Goal: Task Accomplishment & Management: Manage account settings

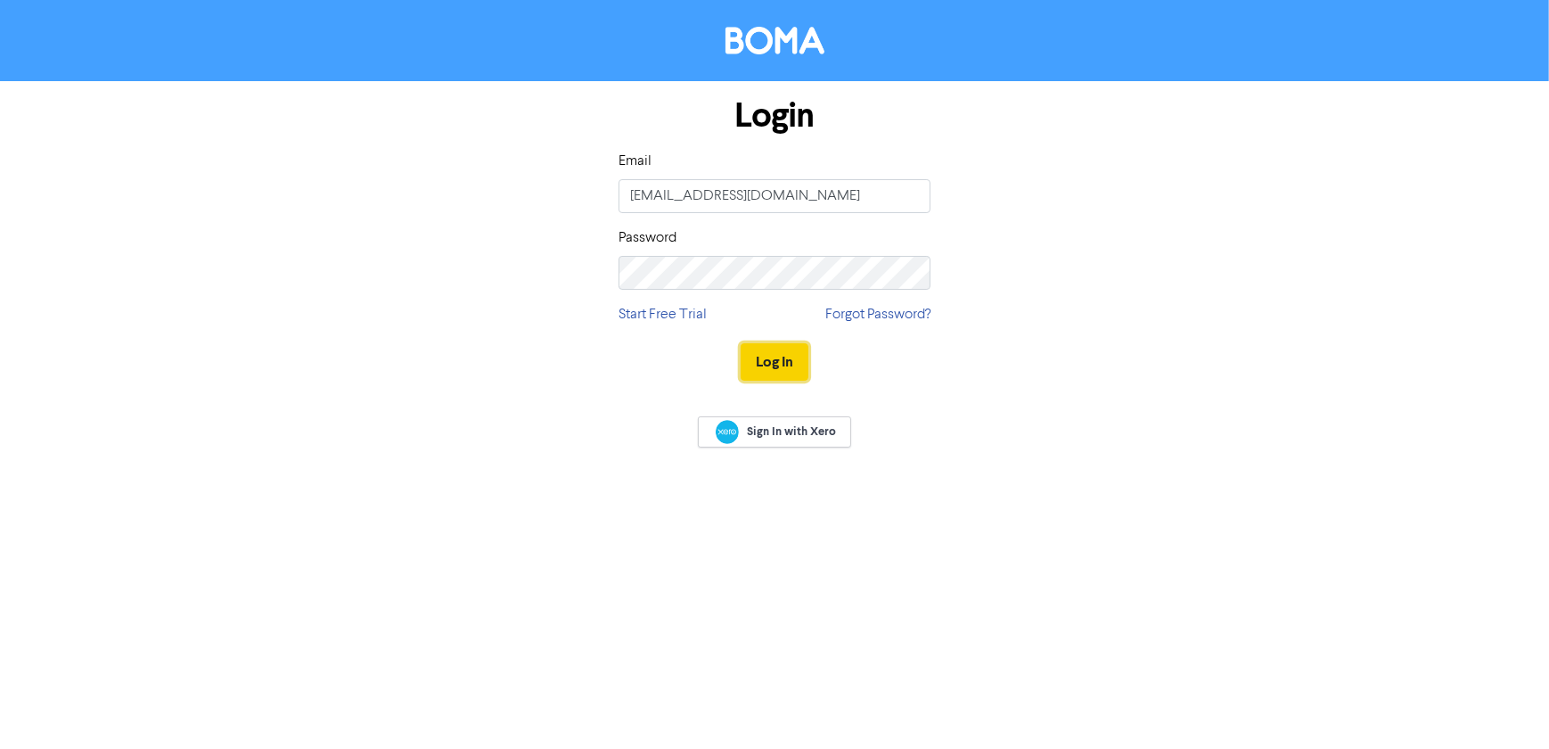
click at [755, 349] on button "Log In" at bounding box center [775, 361] width 68 height 37
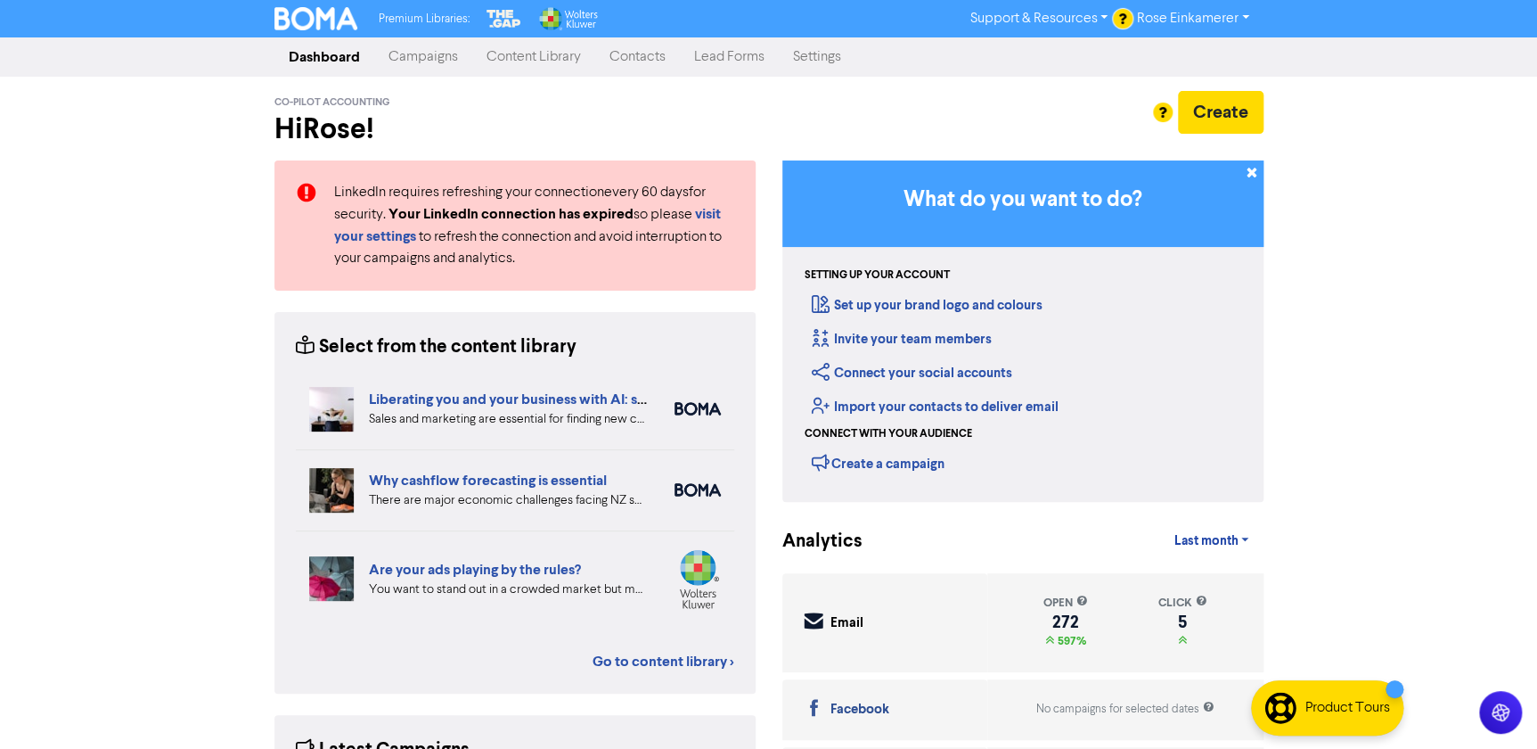
click at [441, 57] on link "Campaigns" at bounding box center [423, 57] width 98 height 36
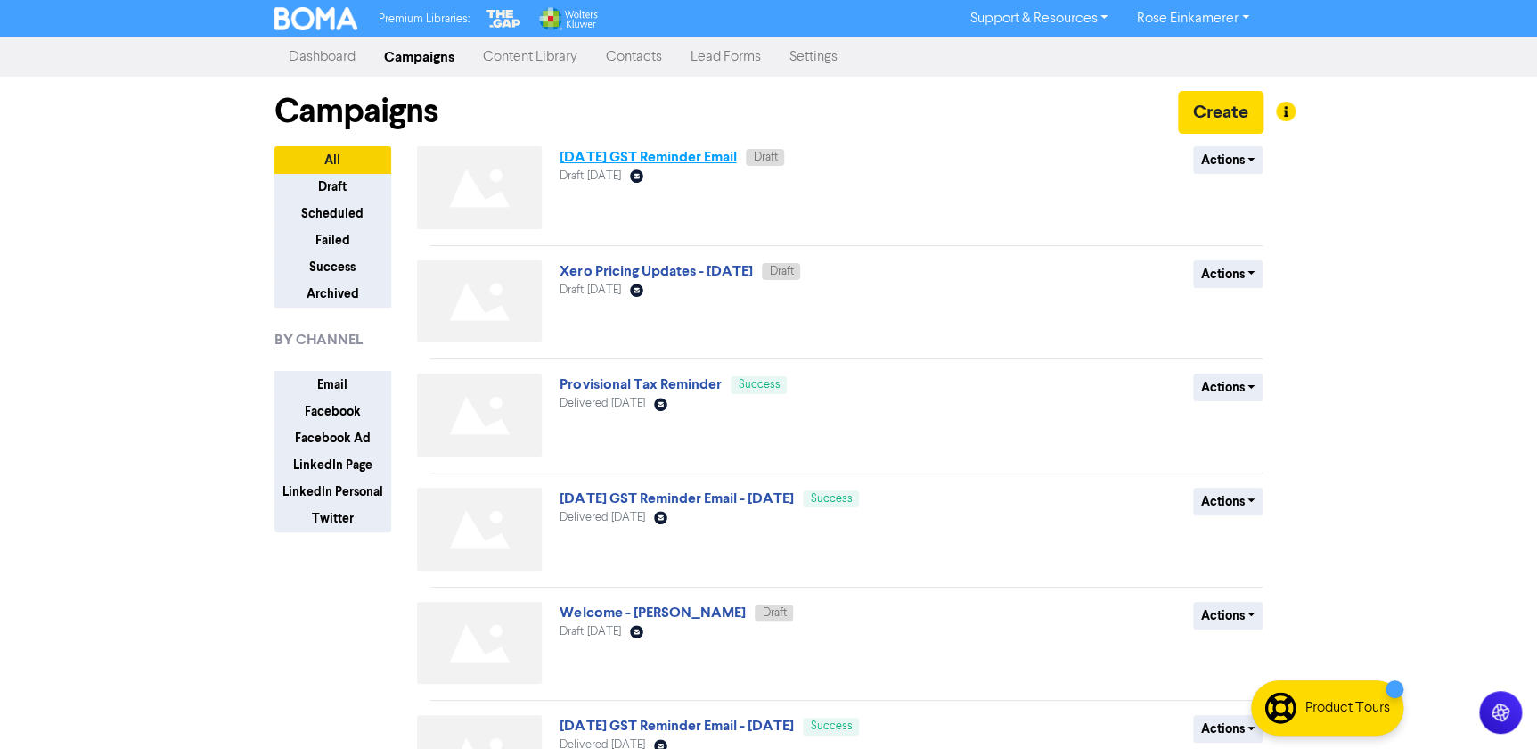
click at [685, 151] on link "[DATE] GST Reminder Email" at bounding box center [648, 157] width 176 height 18
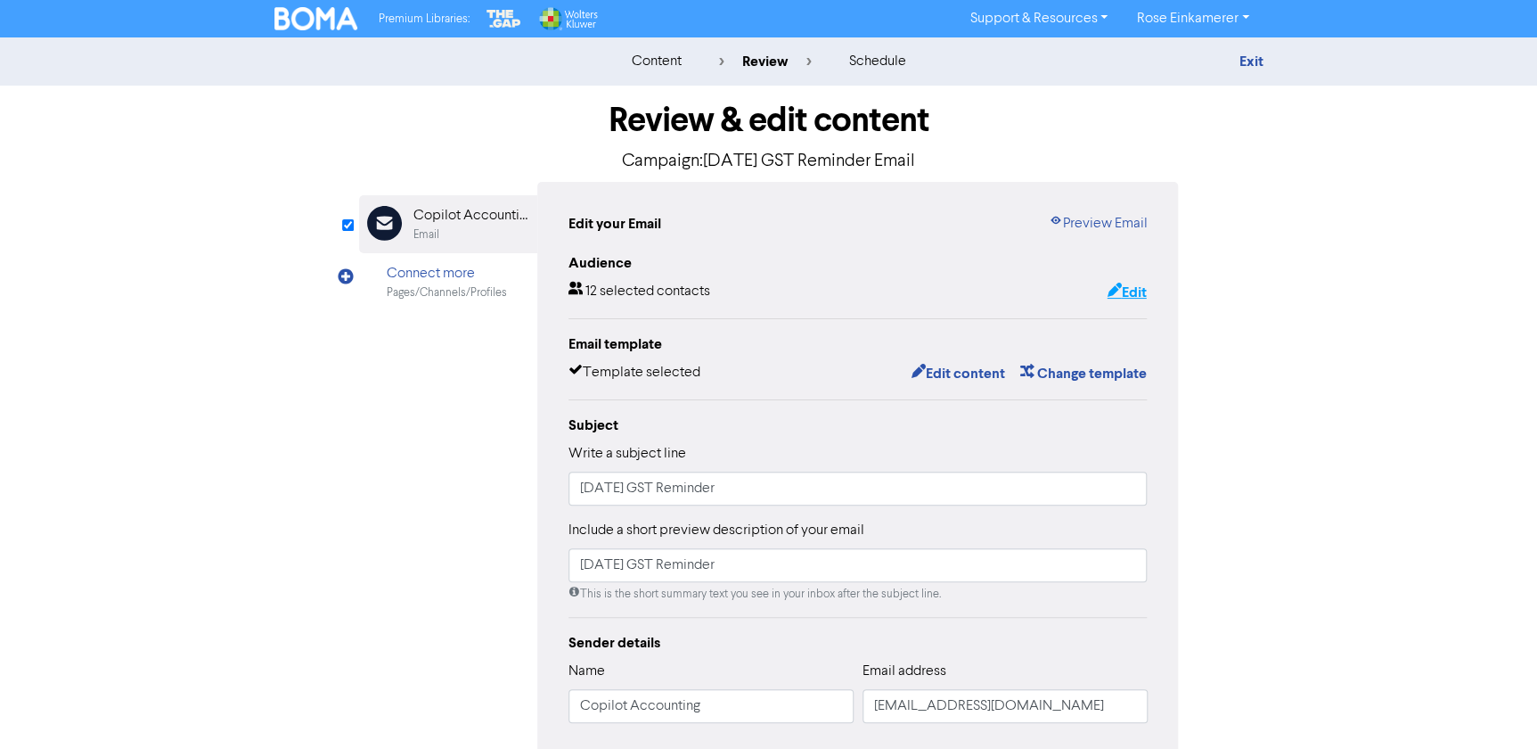
click at [1130, 287] on button "Edit" at bounding box center [1126, 292] width 41 height 23
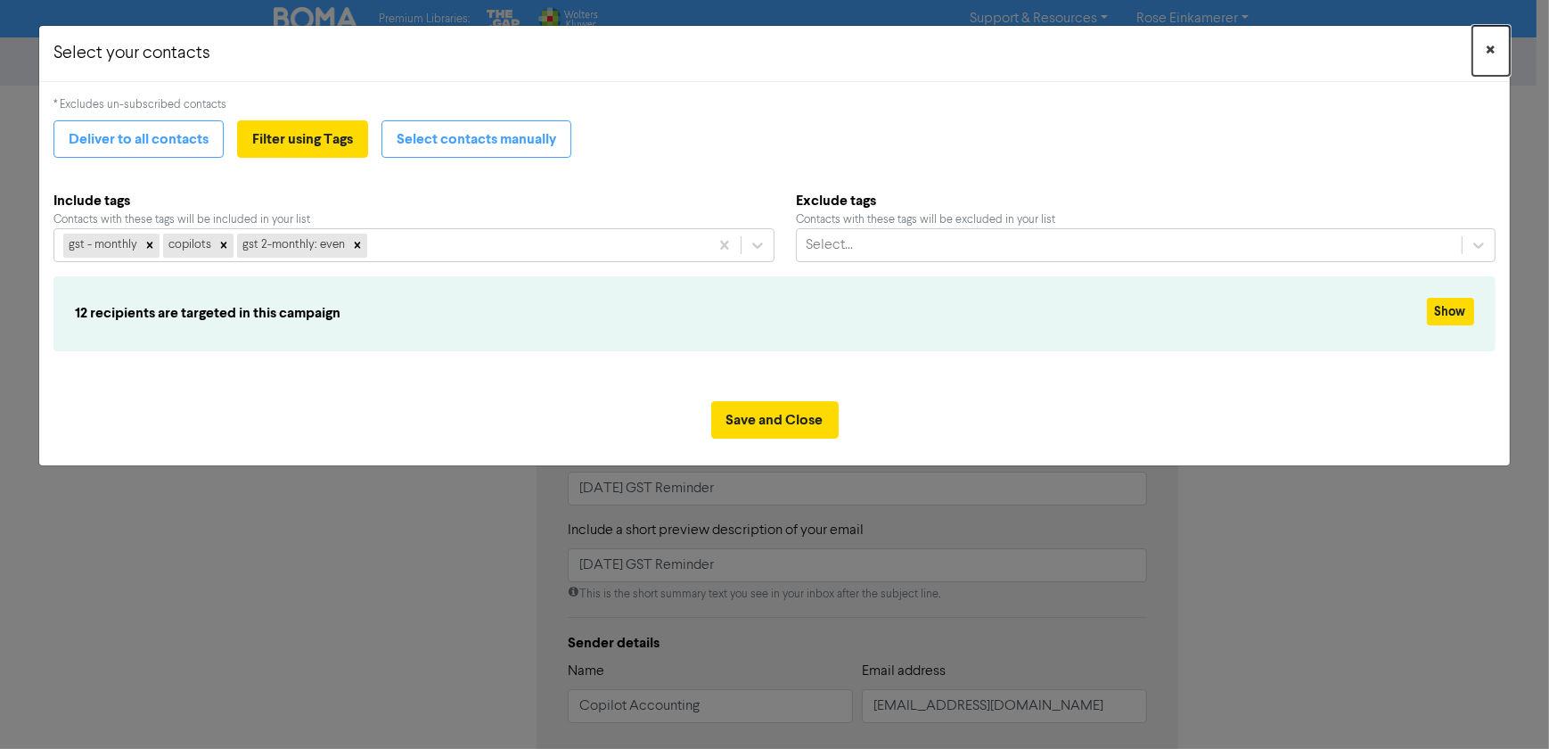
click at [1493, 43] on span "×" at bounding box center [1491, 50] width 9 height 27
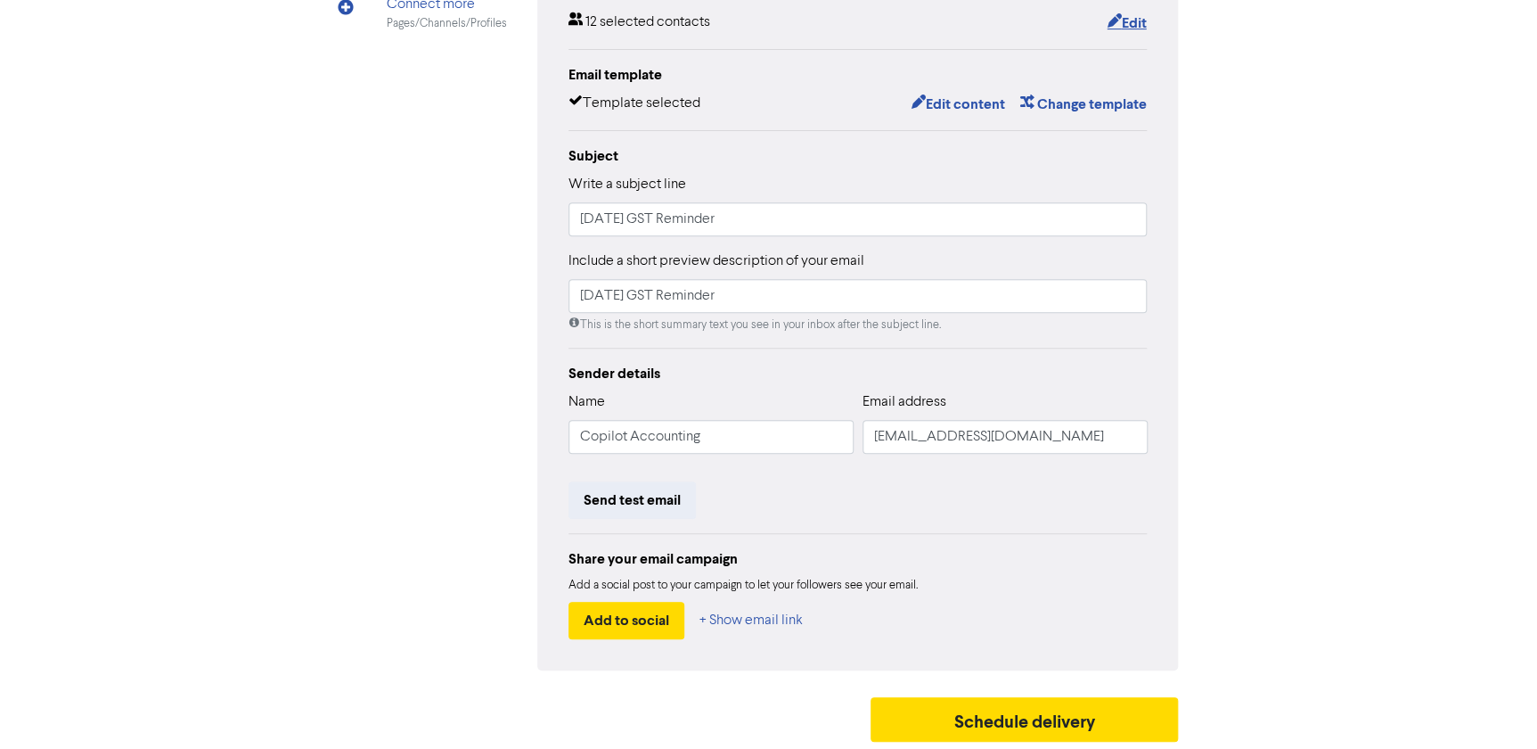
scroll to position [107, 0]
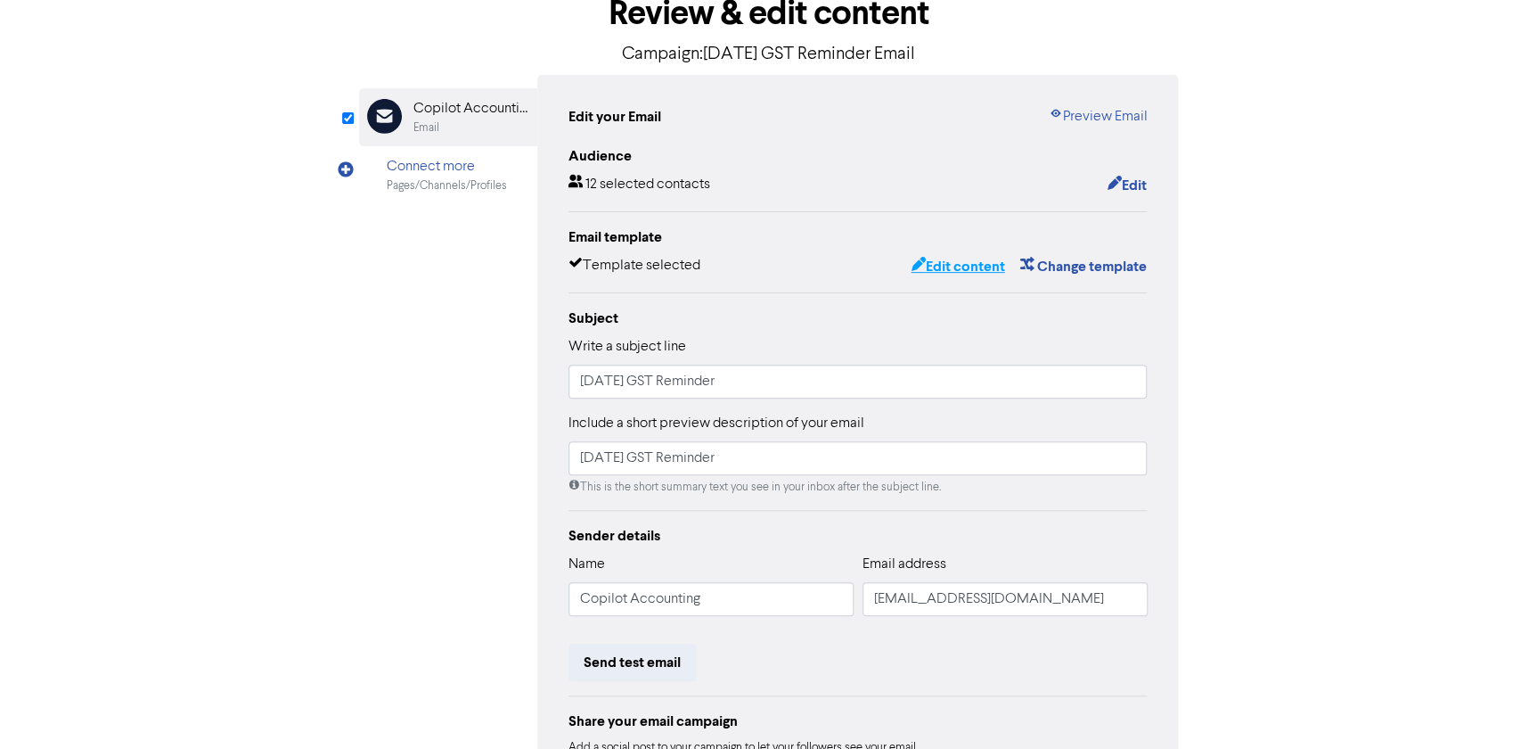
click at [973, 273] on button "Edit content" at bounding box center [957, 266] width 95 height 23
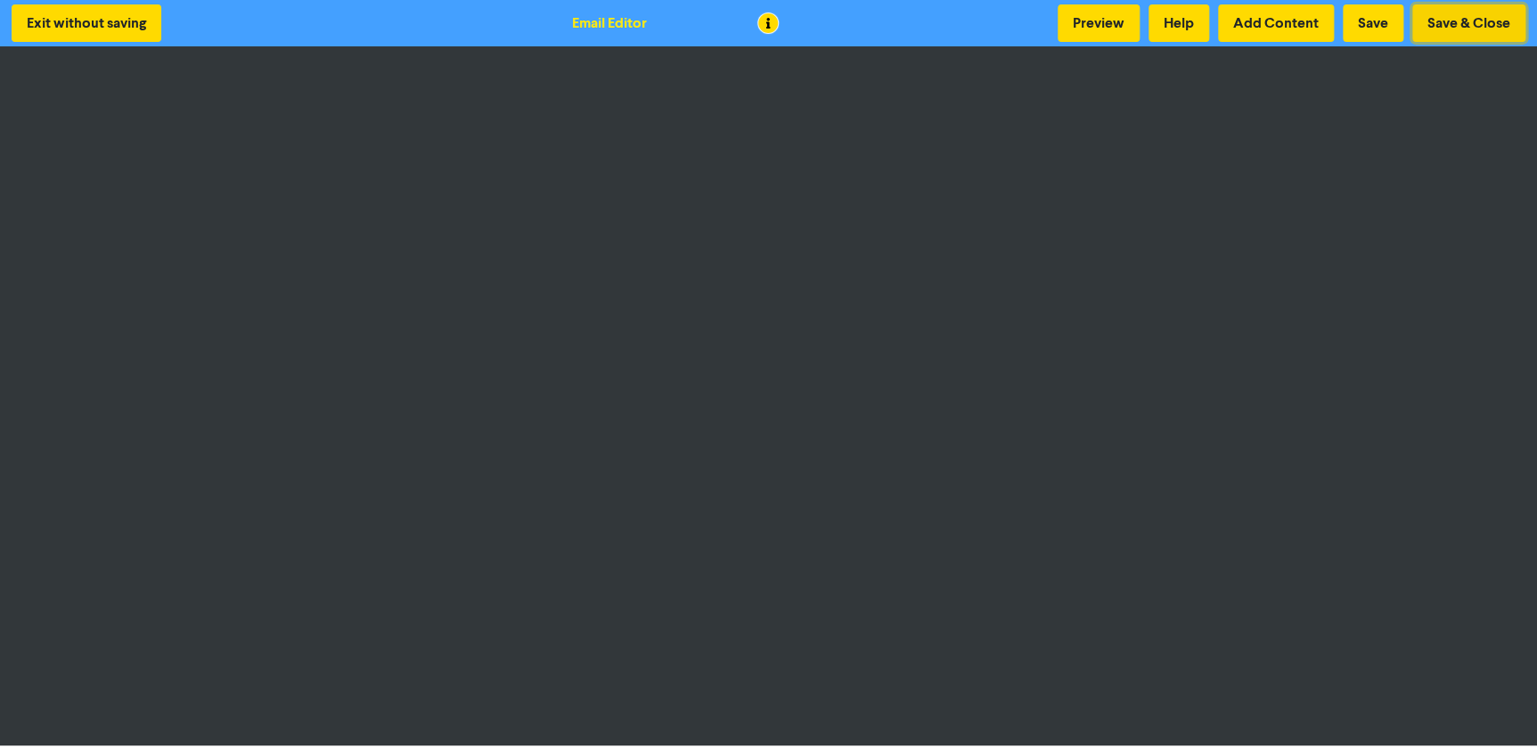
click at [1418, 23] on button "Save & Close" at bounding box center [1469, 22] width 113 height 37
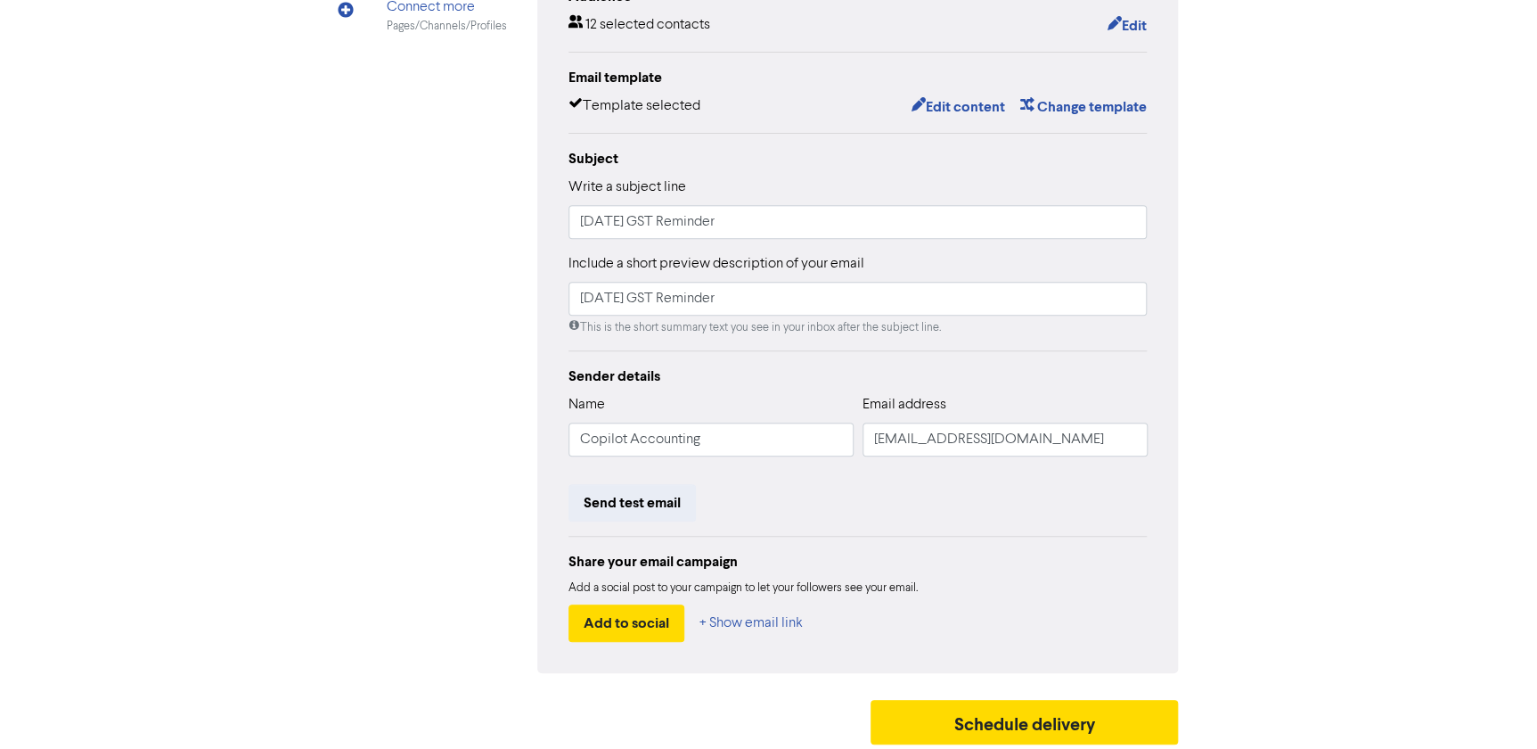
scroll to position [269, 0]
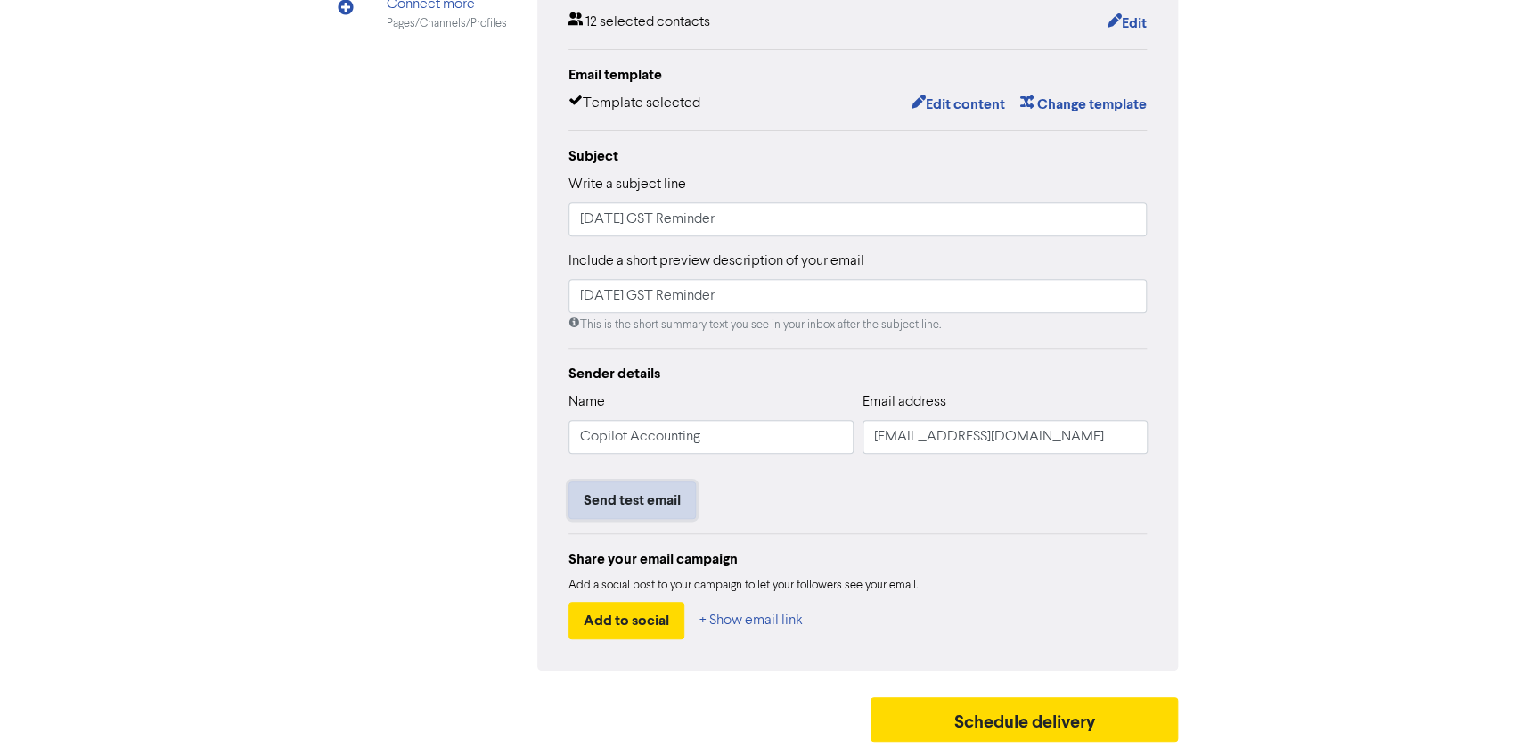
click at [644, 490] on button "Send test email" at bounding box center [632, 499] width 127 height 37
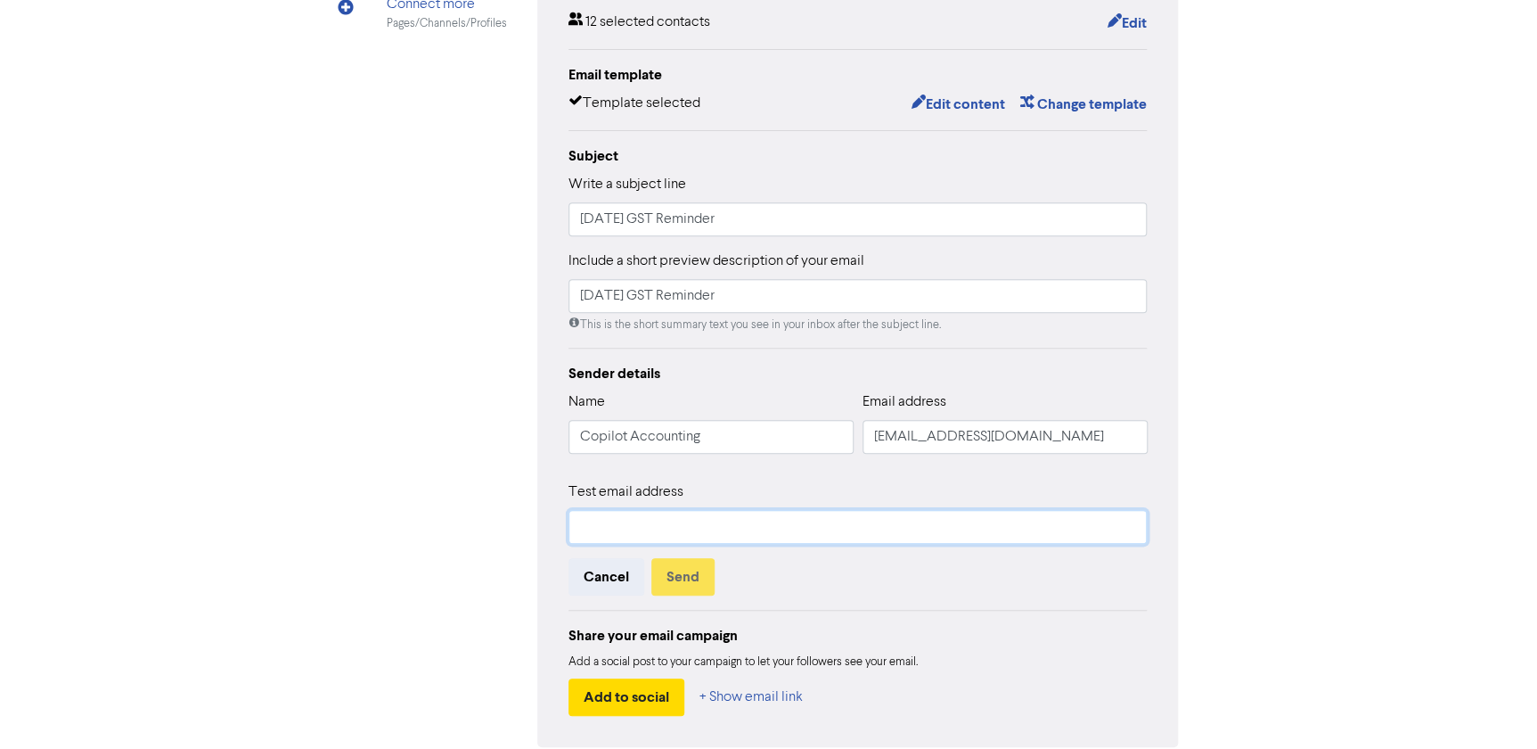
click at [635, 526] on input "text" at bounding box center [858, 527] width 579 height 34
type input "[EMAIL_ADDRESS][DOMAIN_NAME]"
click at [673, 579] on button "Send" at bounding box center [683, 576] width 63 height 37
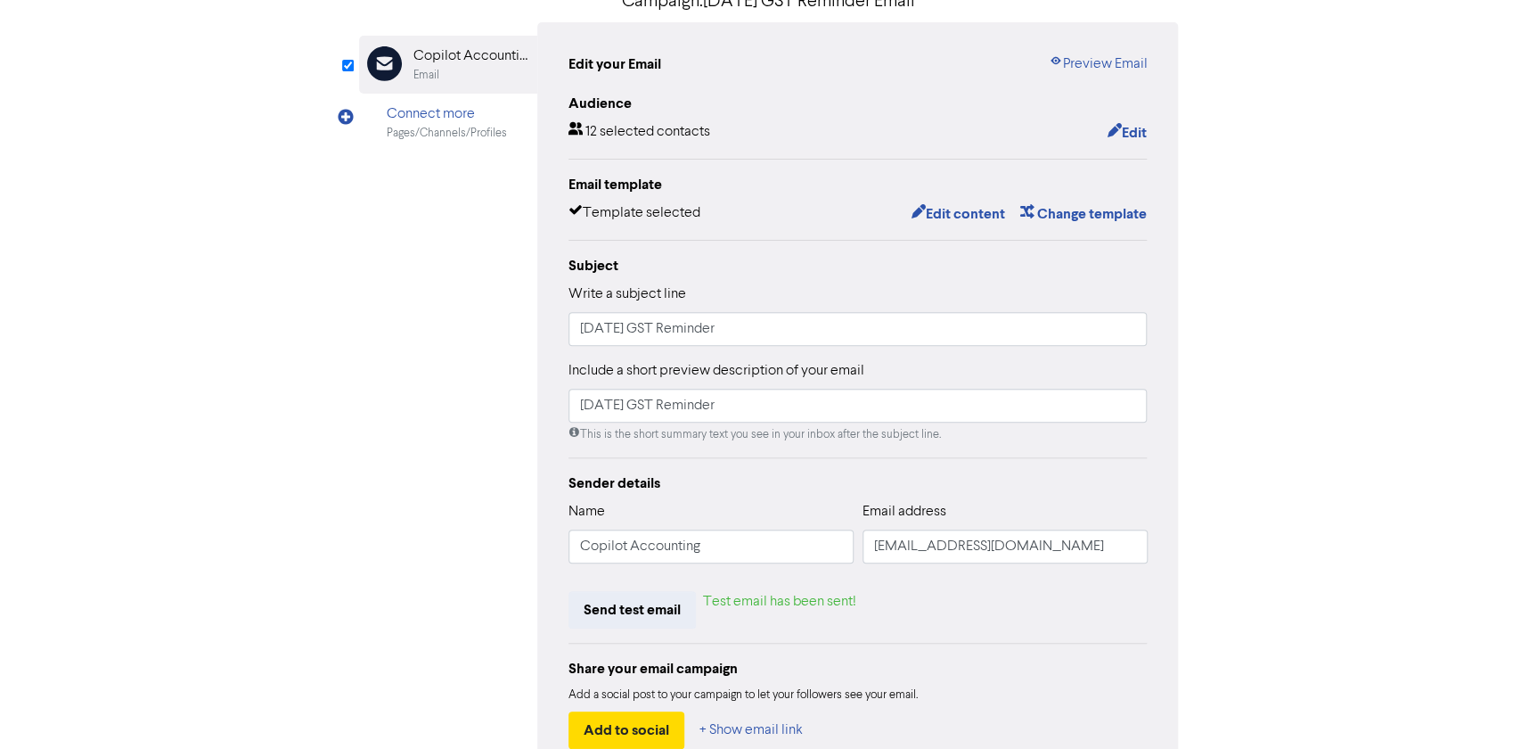
scroll to position [0, 0]
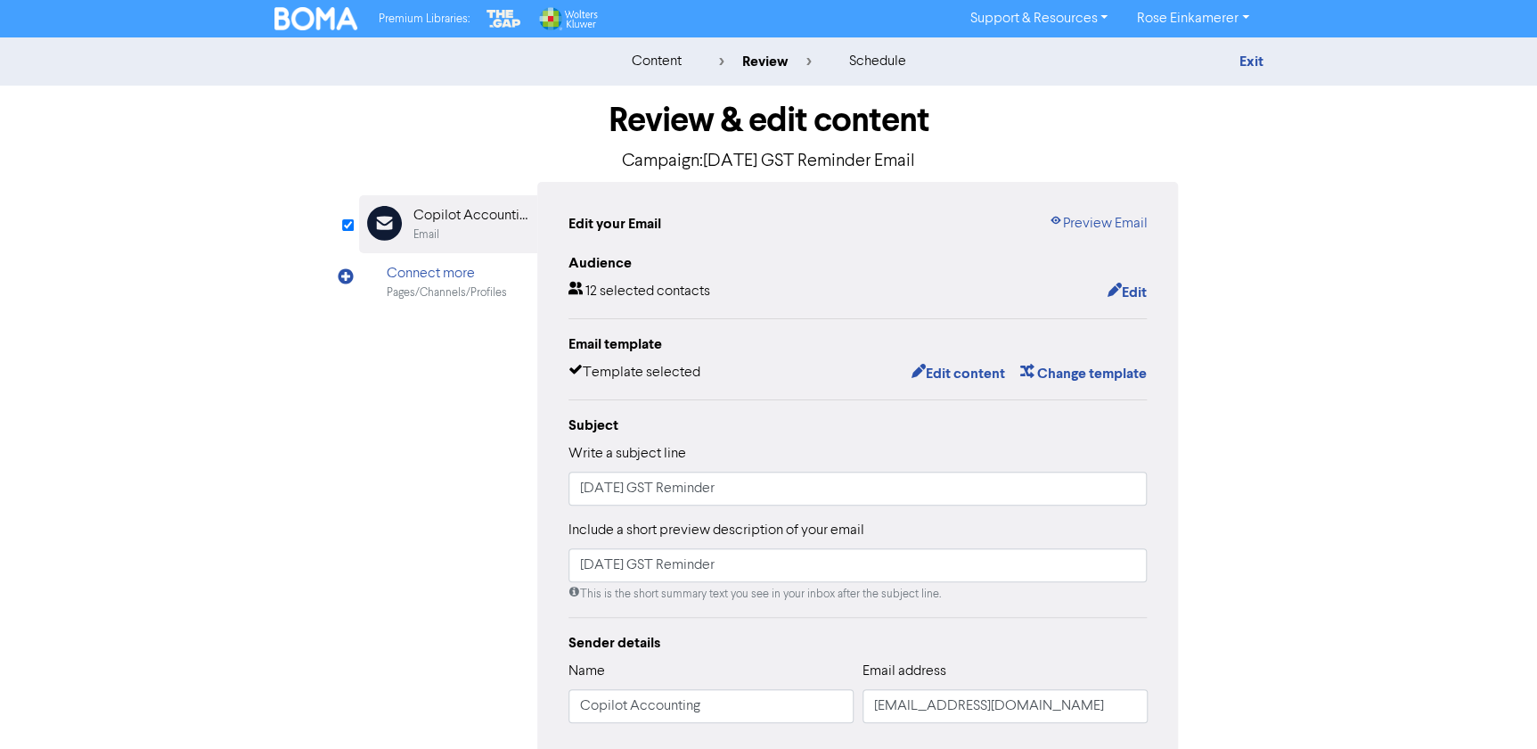
click at [321, 7] on img at bounding box center [317, 18] width 84 height 23
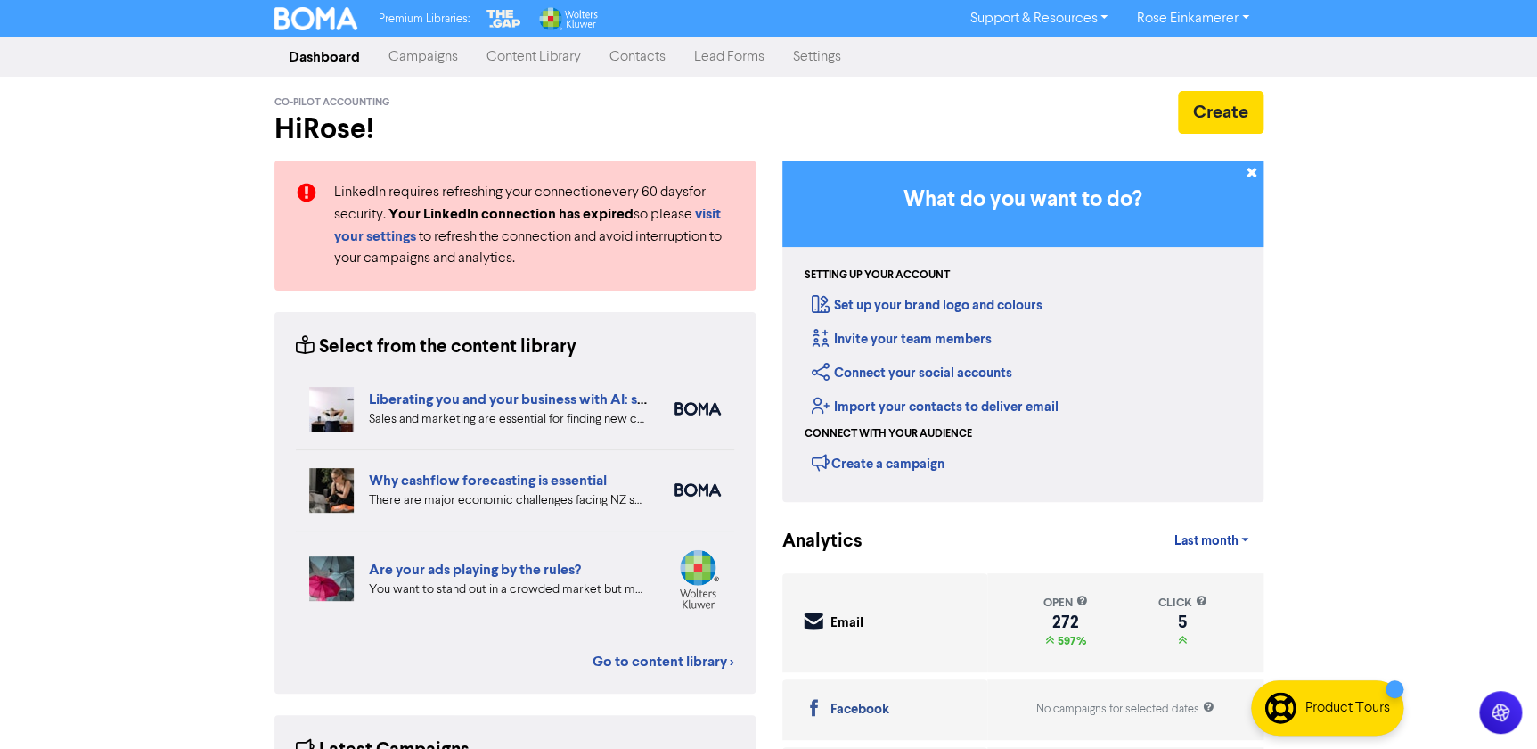
click at [413, 52] on link "Campaigns" at bounding box center [423, 57] width 98 height 36
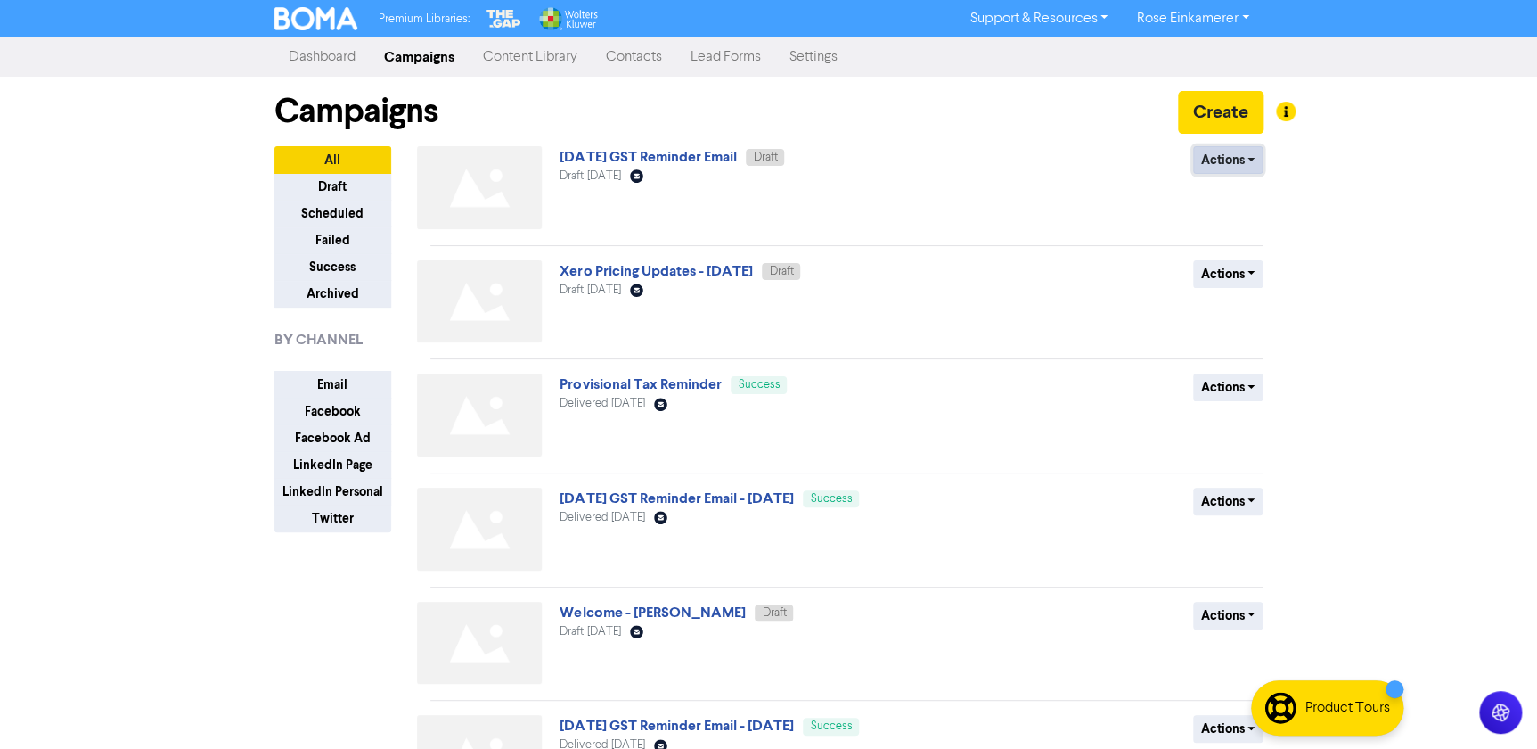
click at [1225, 172] on button "Actions" at bounding box center [1228, 160] width 70 height 28
click at [1250, 260] on button "Rename" at bounding box center [1264, 255] width 141 height 29
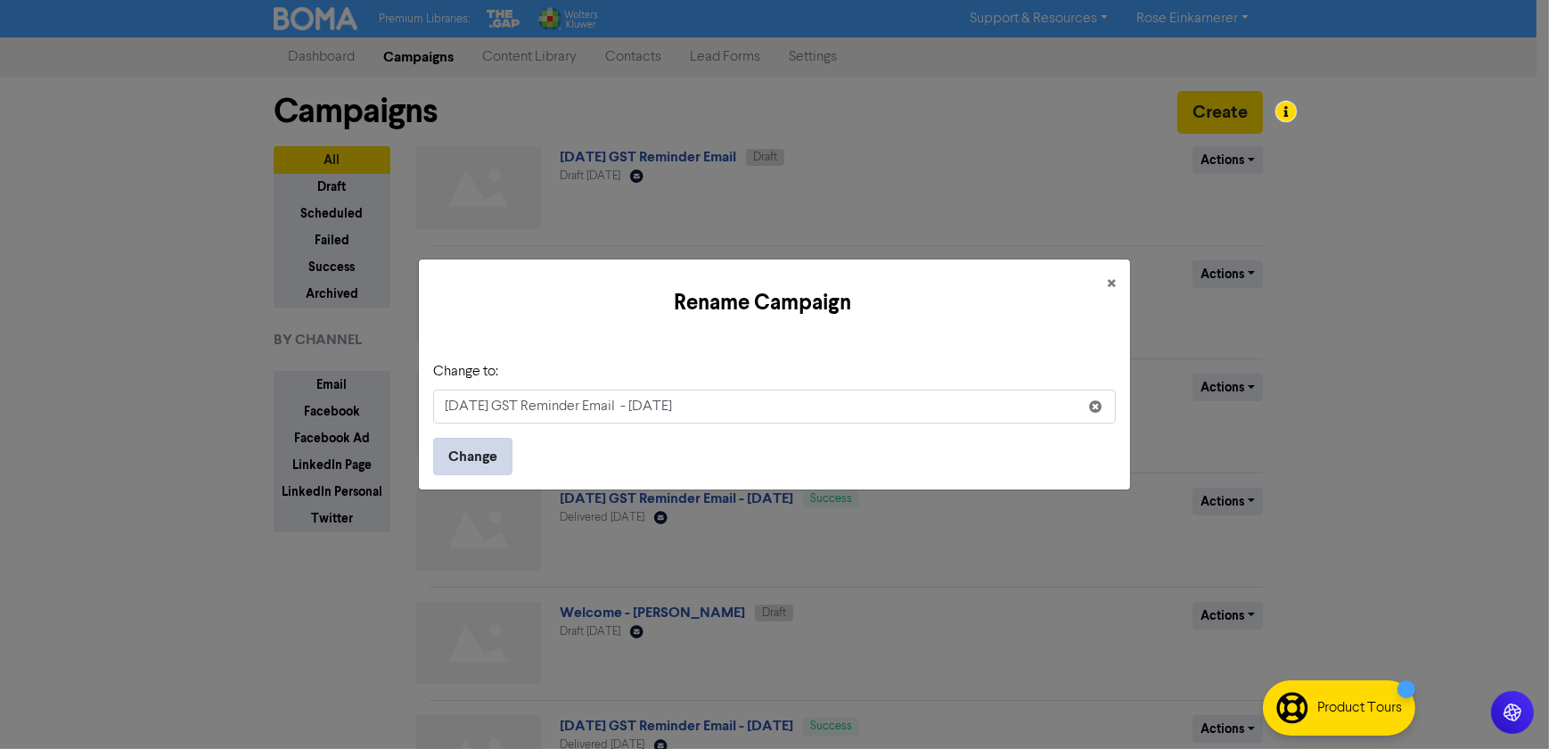
type input "August 2025 GST Reminder Email - 2nd September 2025"
click at [489, 454] on button "Change" at bounding box center [472, 456] width 79 height 37
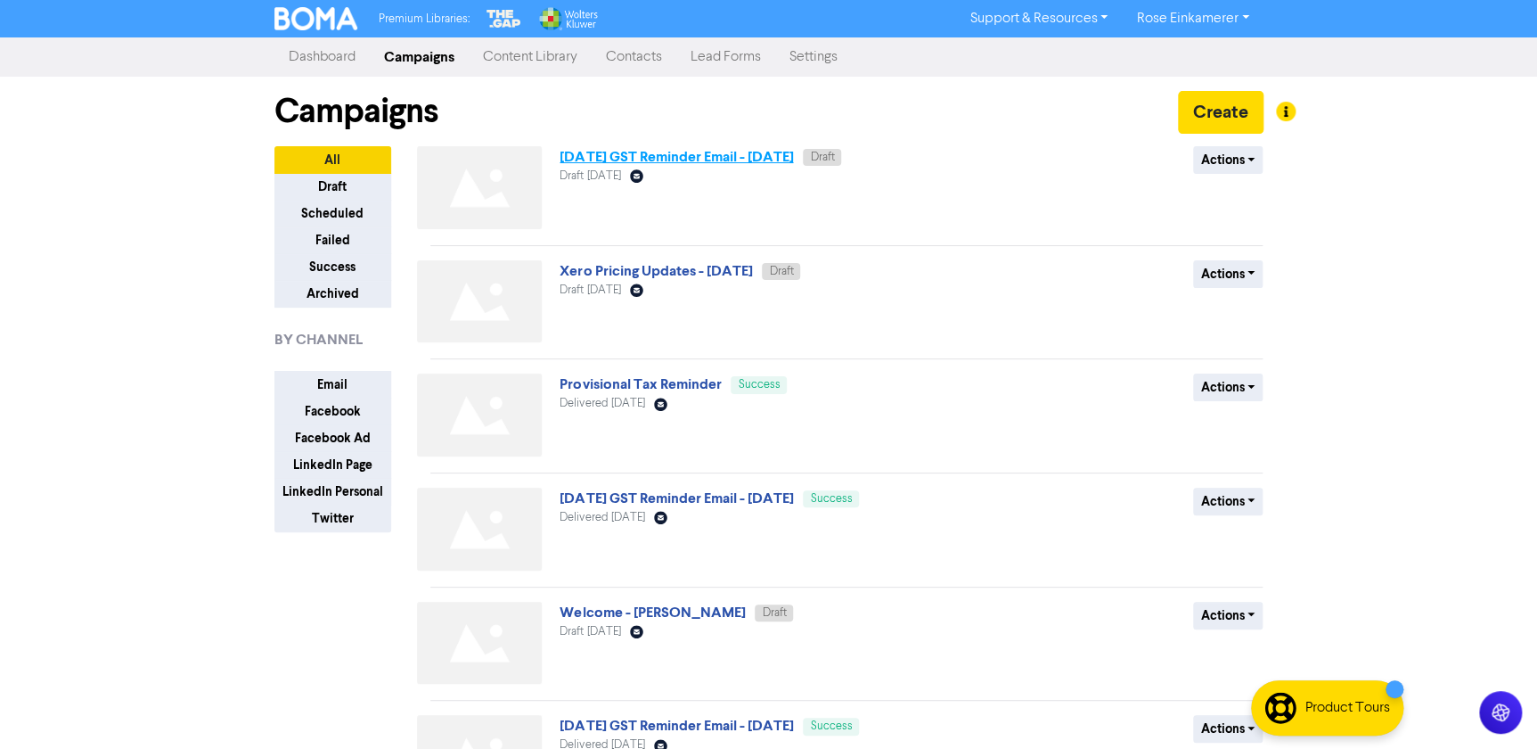
click at [775, 160] on link "August 2025 GST Reminder Email - 2nd September 2025" at bounding box center [677, 157] width 234 height 18
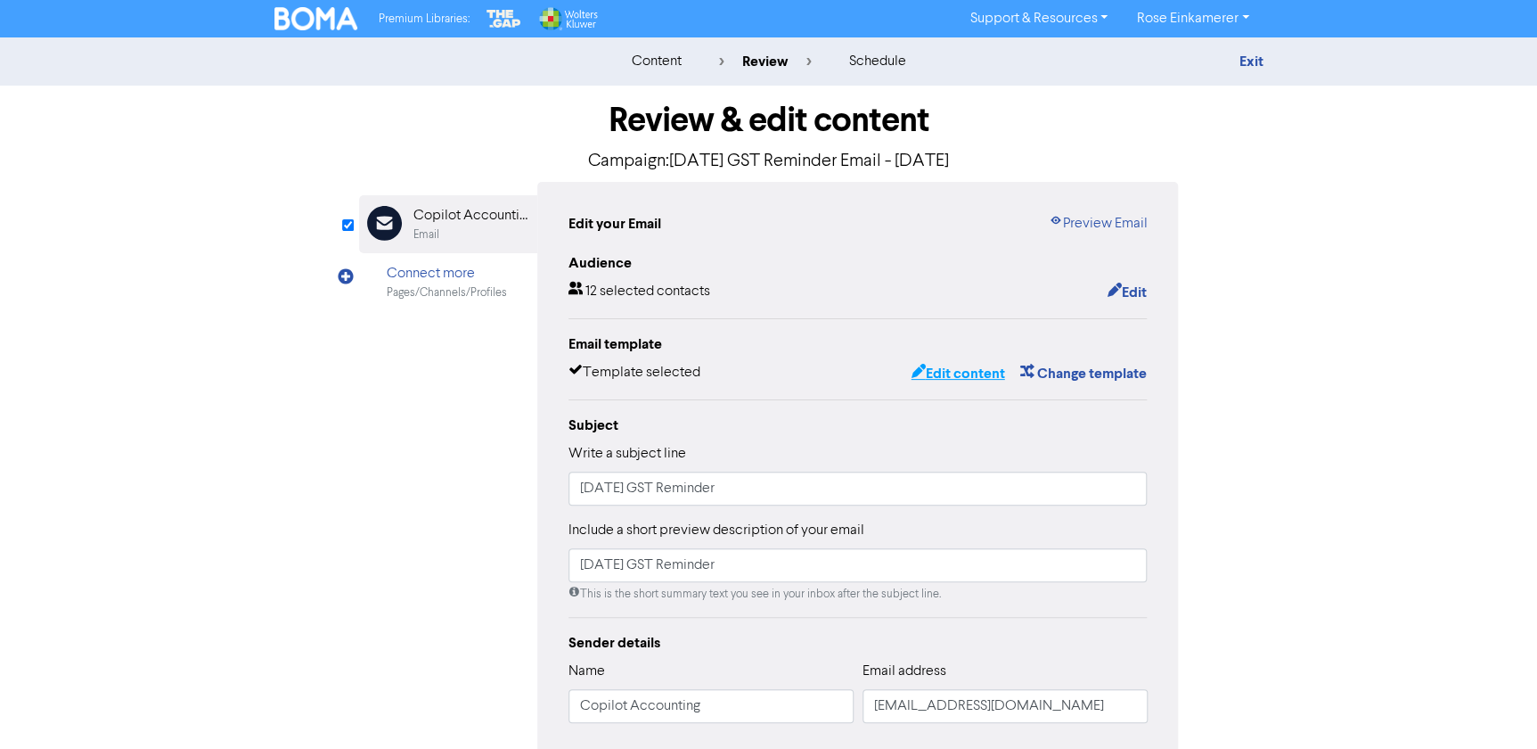
click at [960, 367] on button "Edit content" at bounding box center [957, 373] width 95 height 23
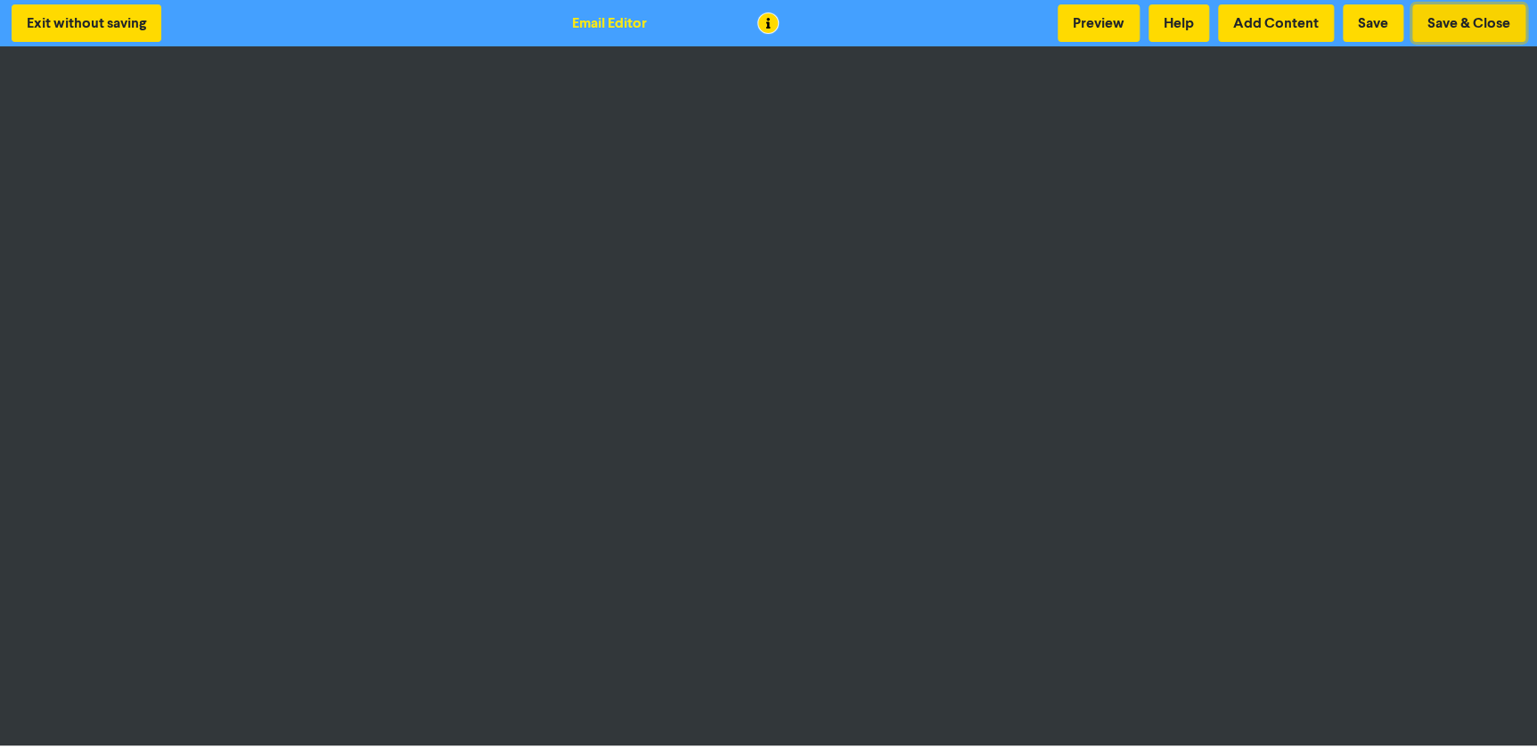
click at [1455, 35] on button "Save & Close" at bounding box center [1469, 22] width 113 height 37
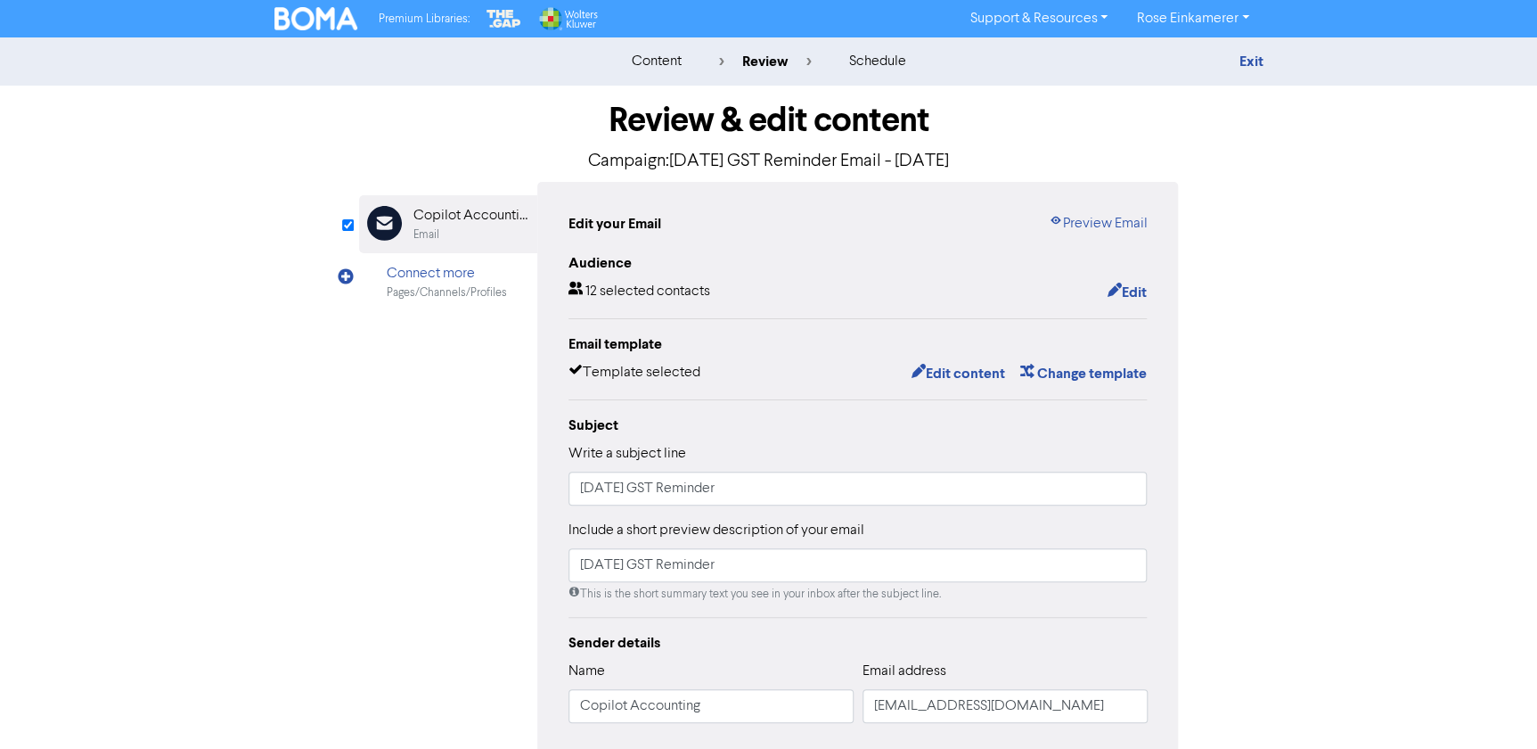
click at [1115, 279] on div "Audience 12 selected contacts Edit" at bounding box center [858, 278] width 579 height 52
click at [1122, 290] on button "Edit" at bounding box center [1126, 292] width 41 height 23
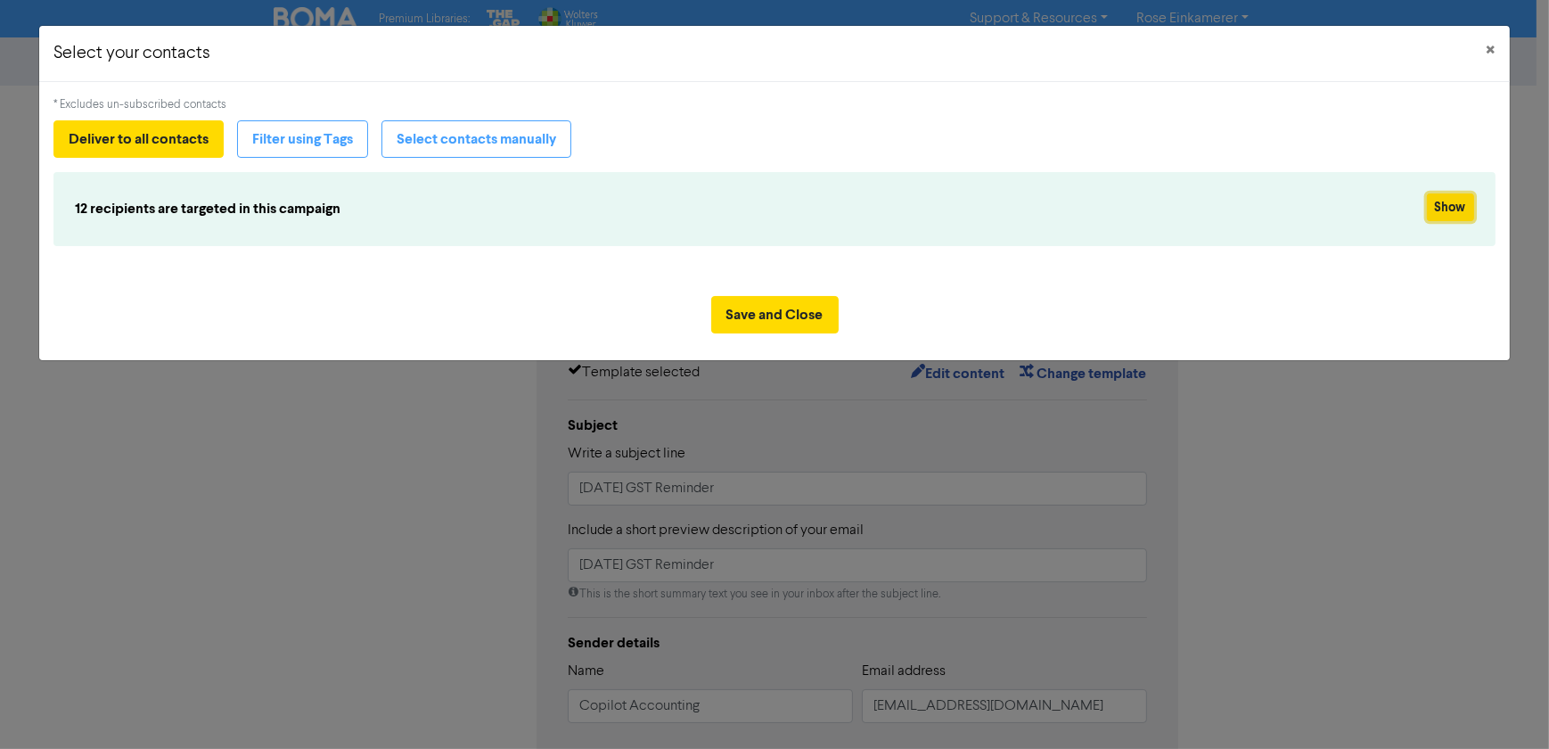
click at [1447, 209] on button "Show" at bounding box center [1450, 207] width 47 height 28
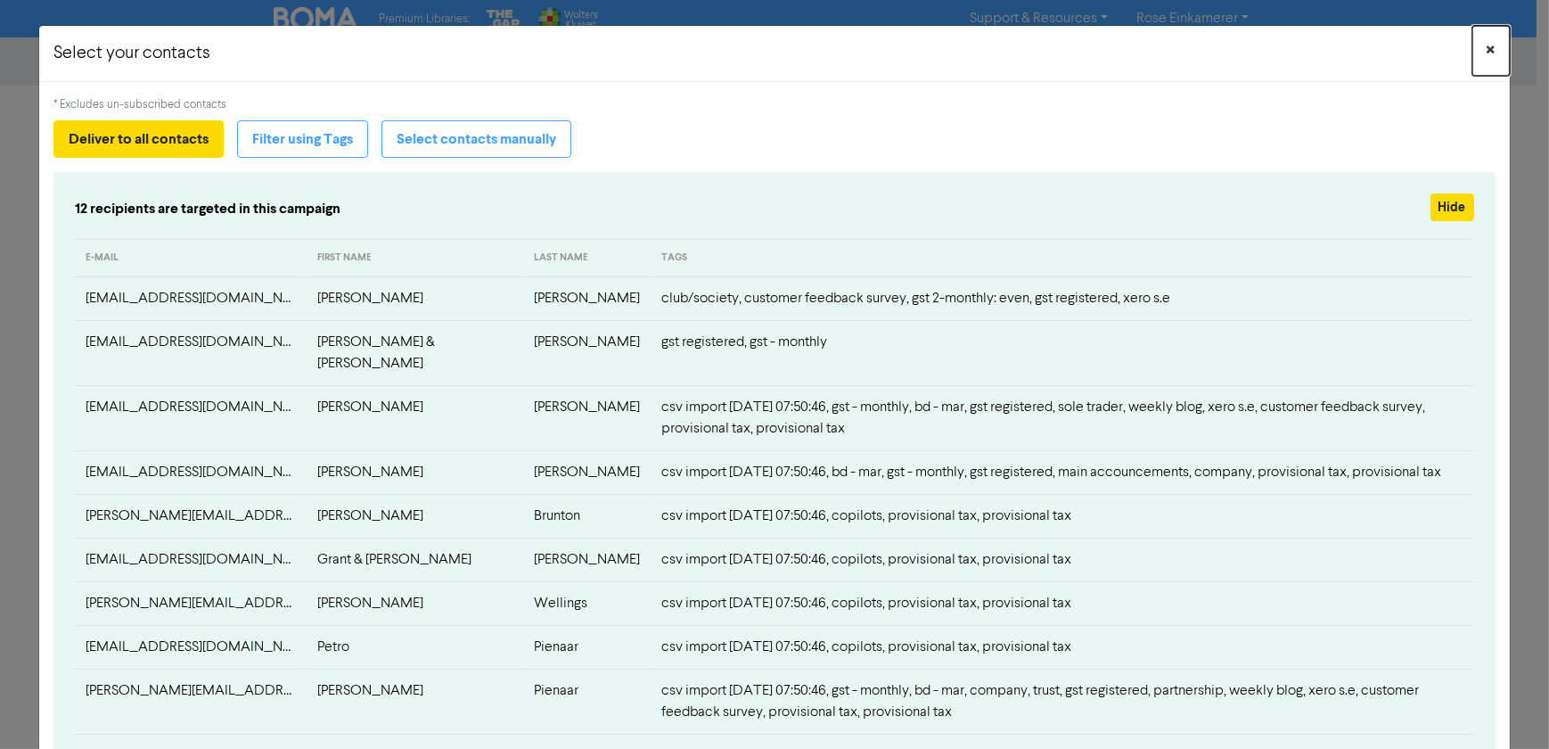
click at [1472, 45] on button "×" at bounding box center [1490, 51] width 37 height 50
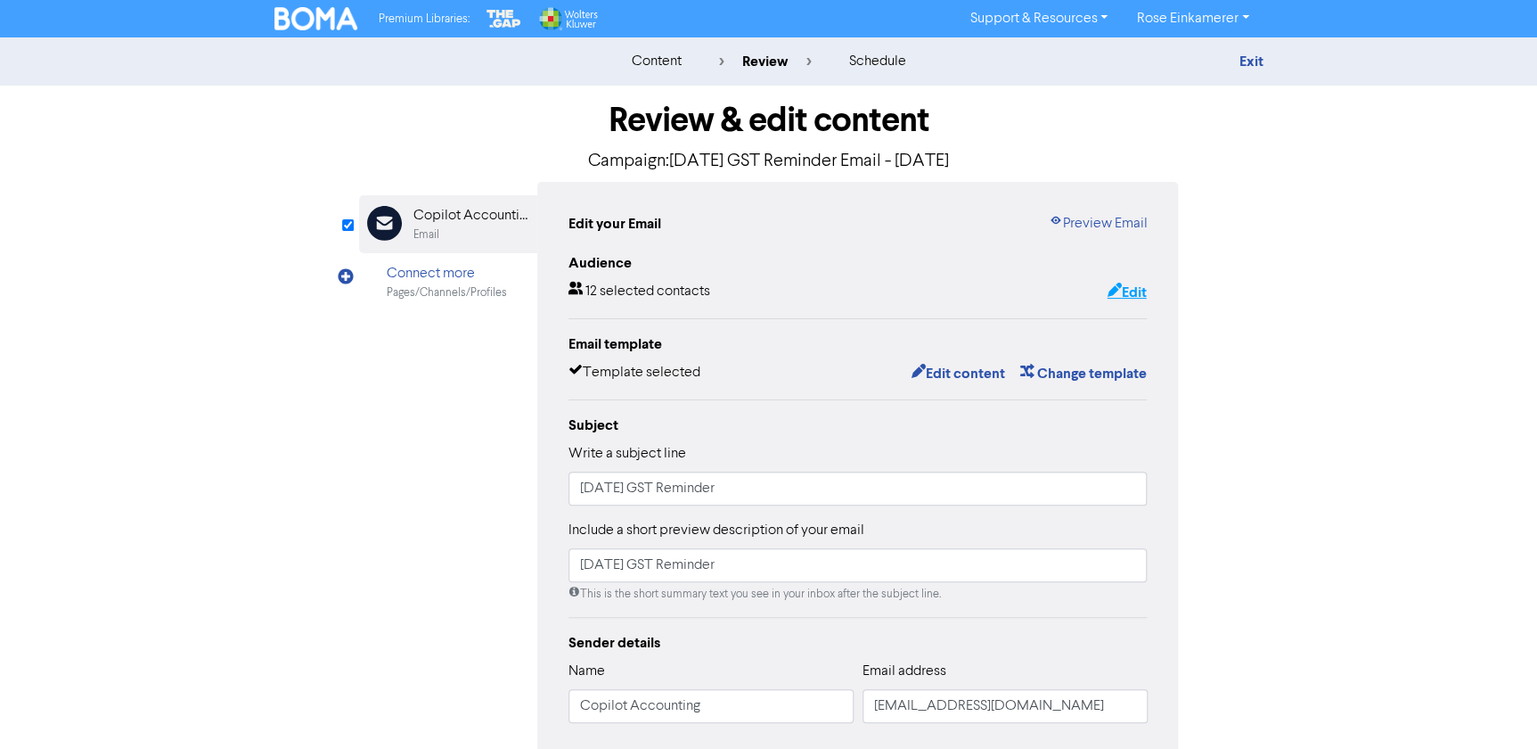
click at [1139, 288] on button "Edit" at bounding box center [1126, 292] width 41 height 23
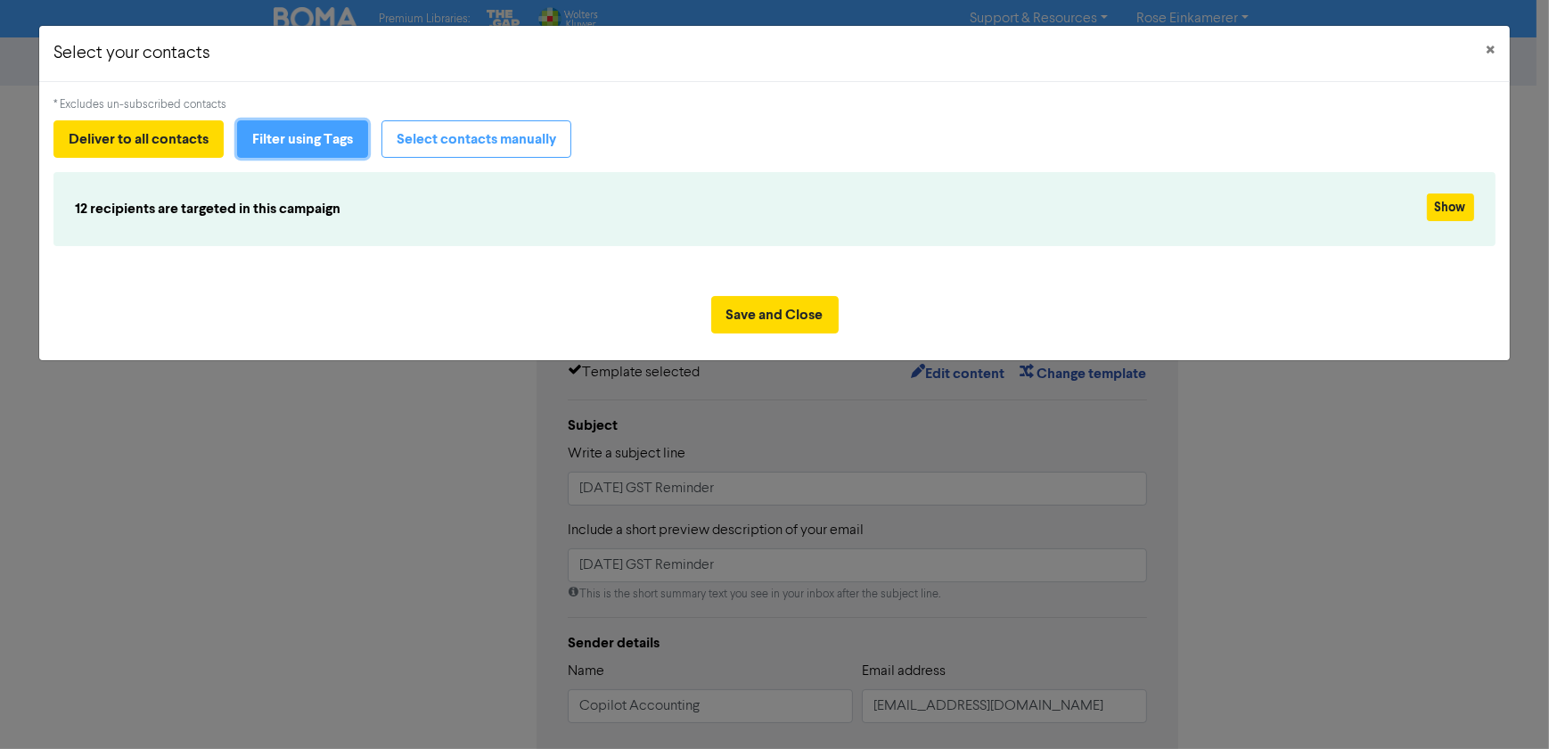
click at [342, 134] on button "Filter using Tags" at bounding box center [302, 138] width 131 height 37
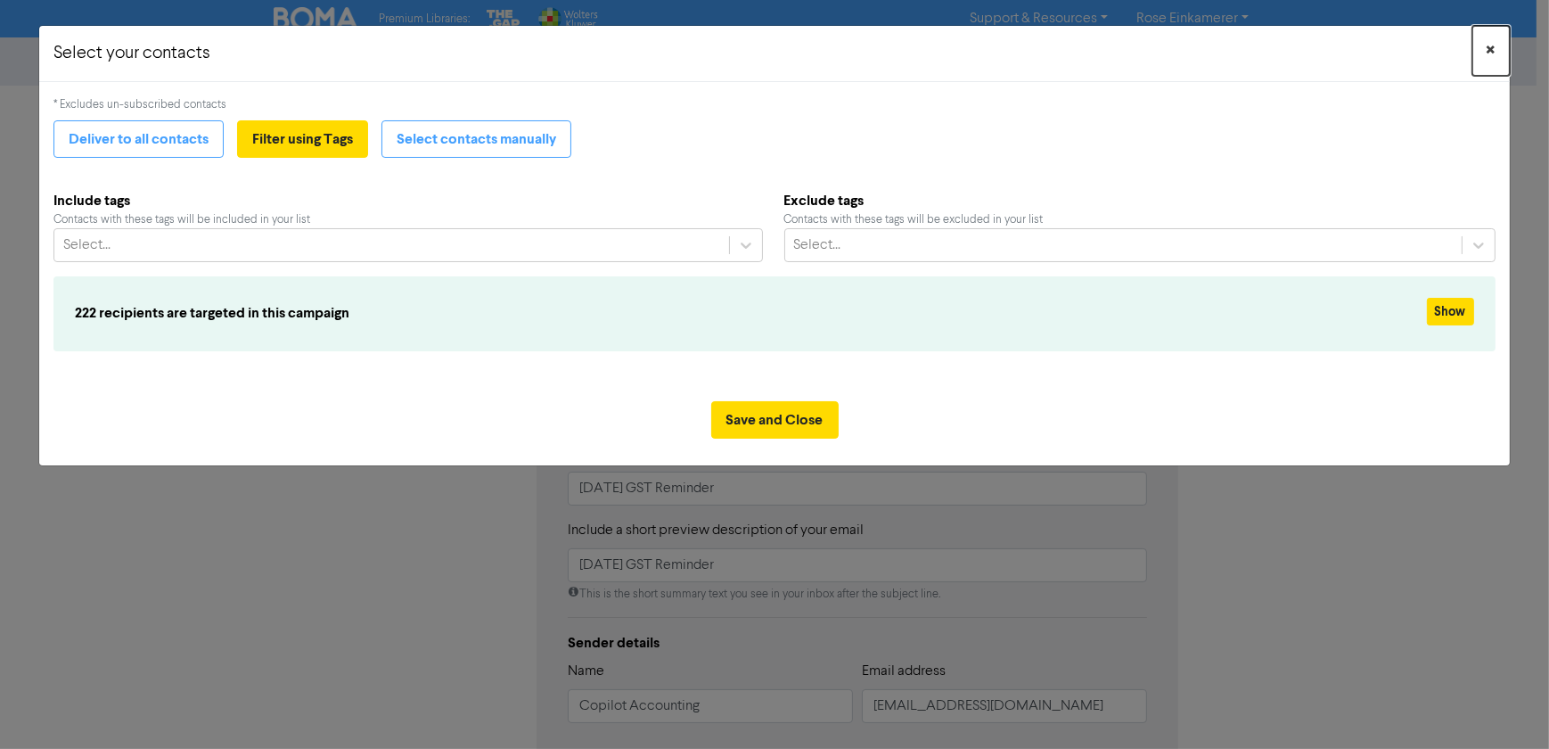
click at [1490, 39] on span "×" at bounding box center [1491, 50] width 9 height 27
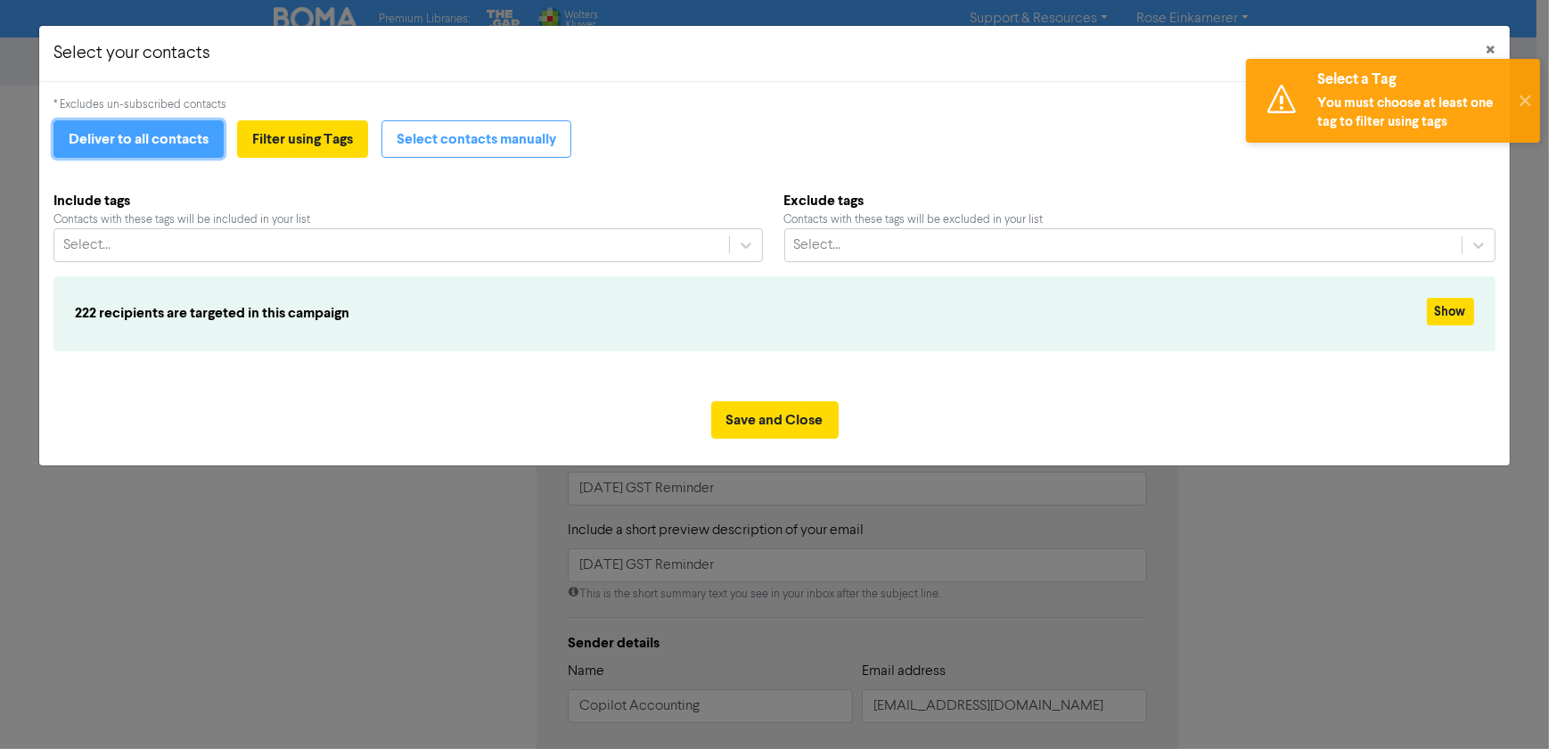
click at [129, 137] on button "Deliver to all contacts" at bounding box center [138, 138] width 170 height 37
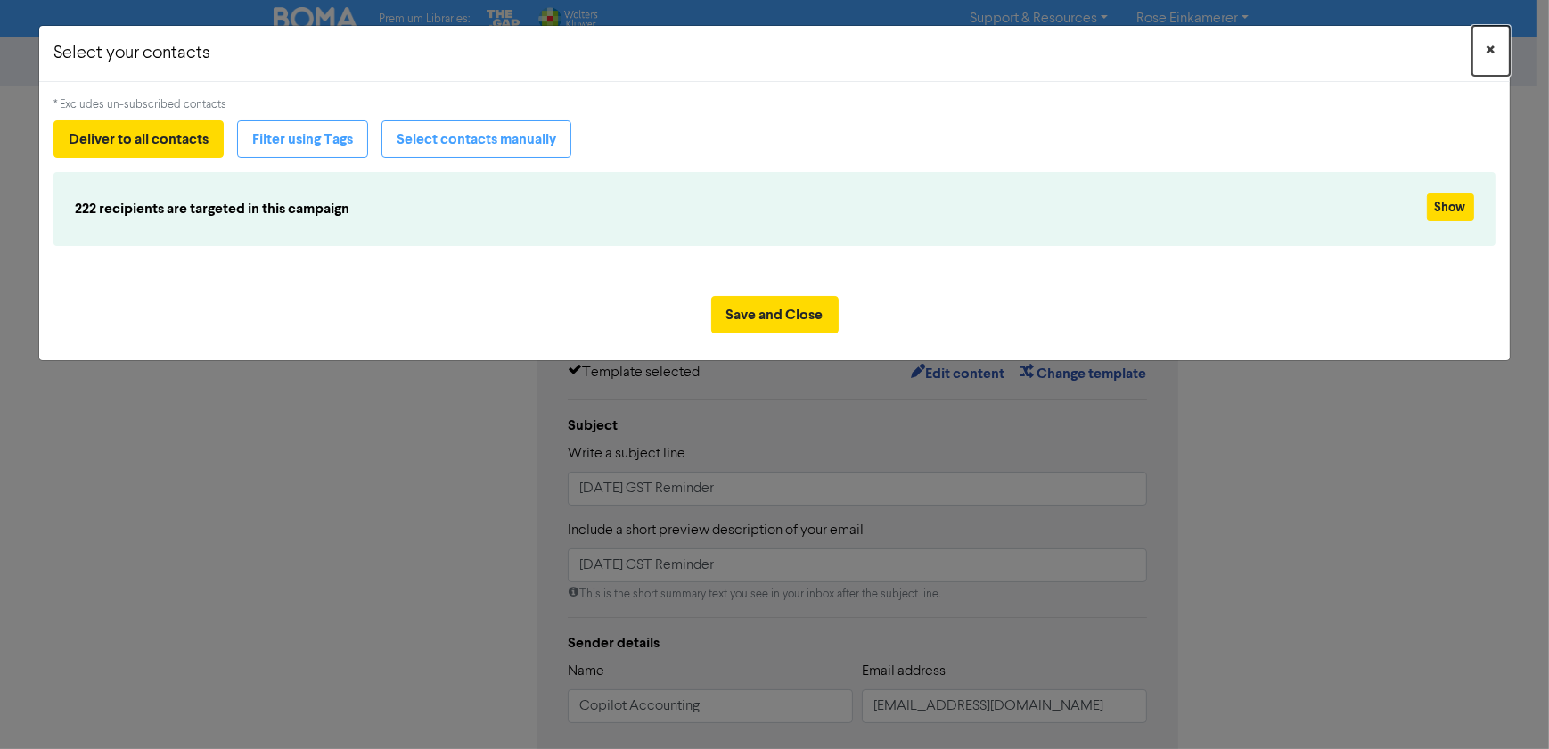
click at [1493, 53] on span "×" at bounding box center [1491, 50] width 9 height 27
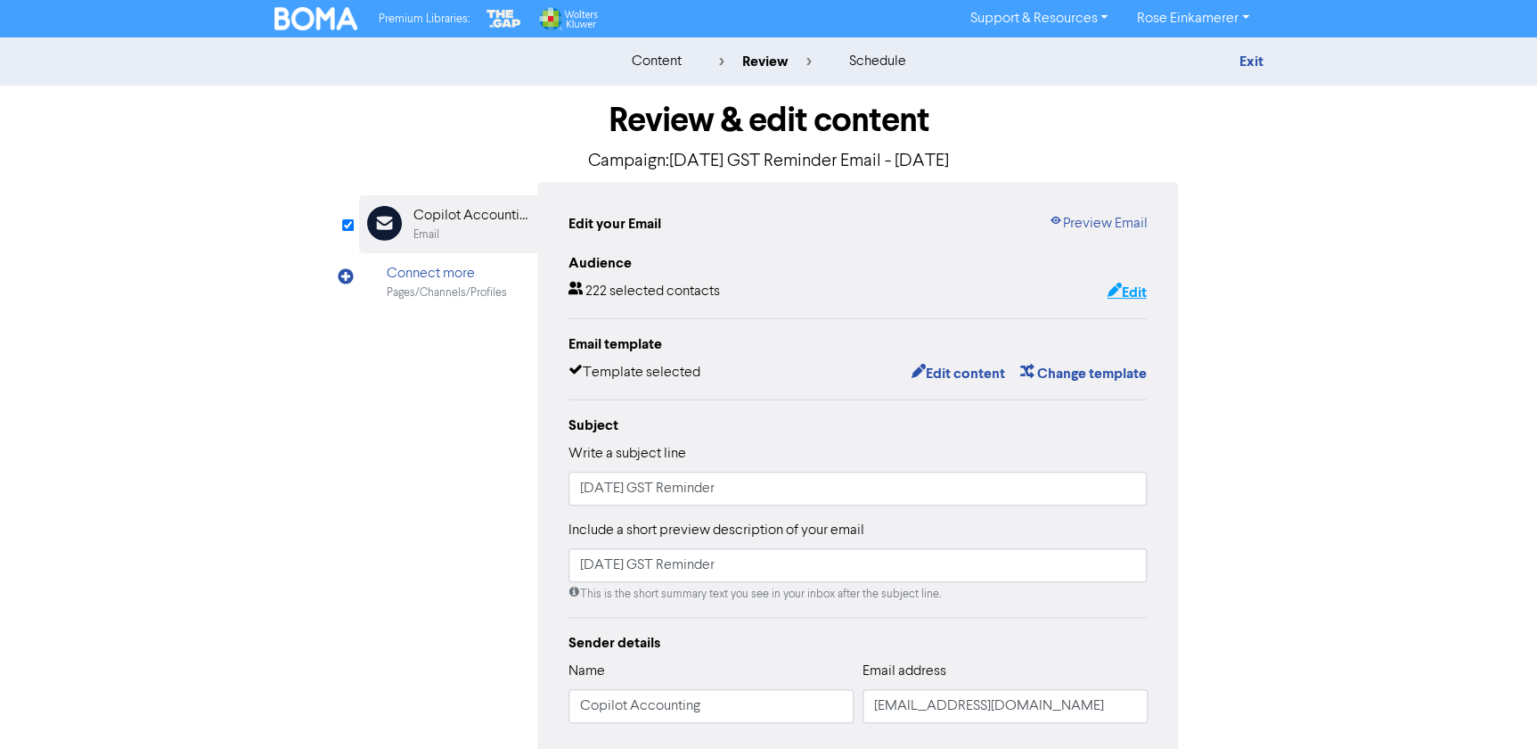
click at [1125, 289] on button "Edit" at bounding box center [1126, 292] width 41 height 23
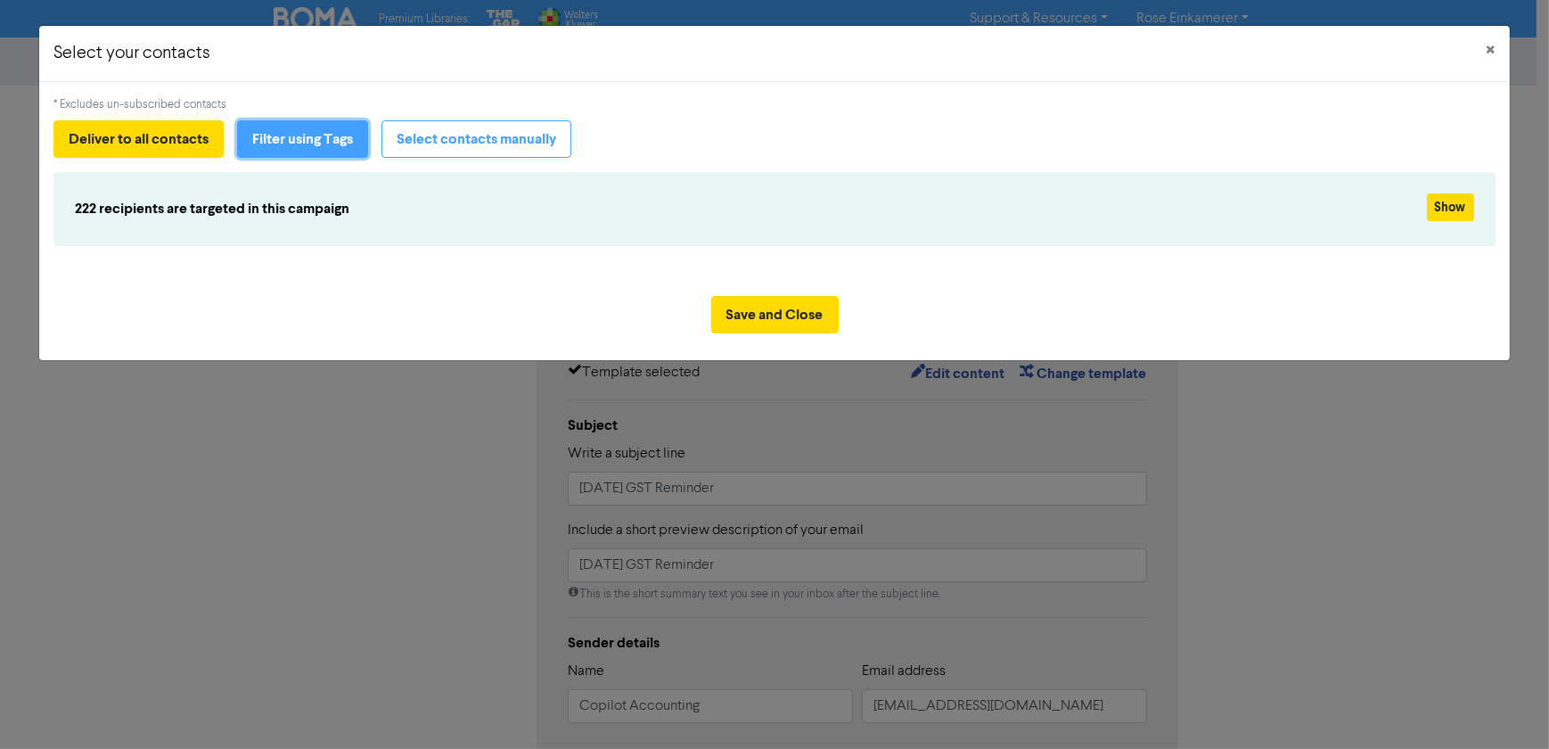
click at [285, 136] on button "Filter using Tags" at bounding box center [302, 138] width 131 height 37
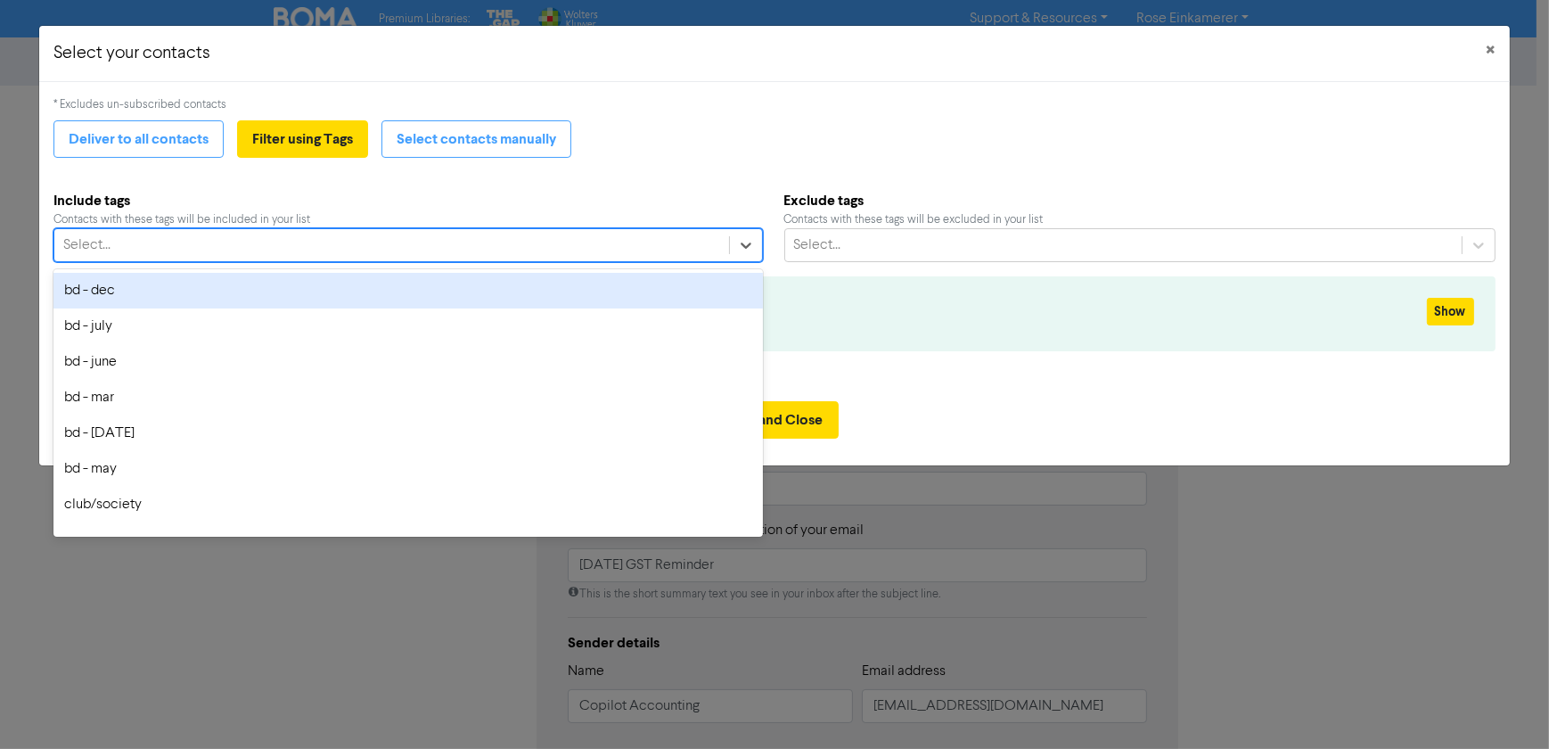
click at [221, 239] on div "Select..." at bounding box center [391, 245] width 674 height 32
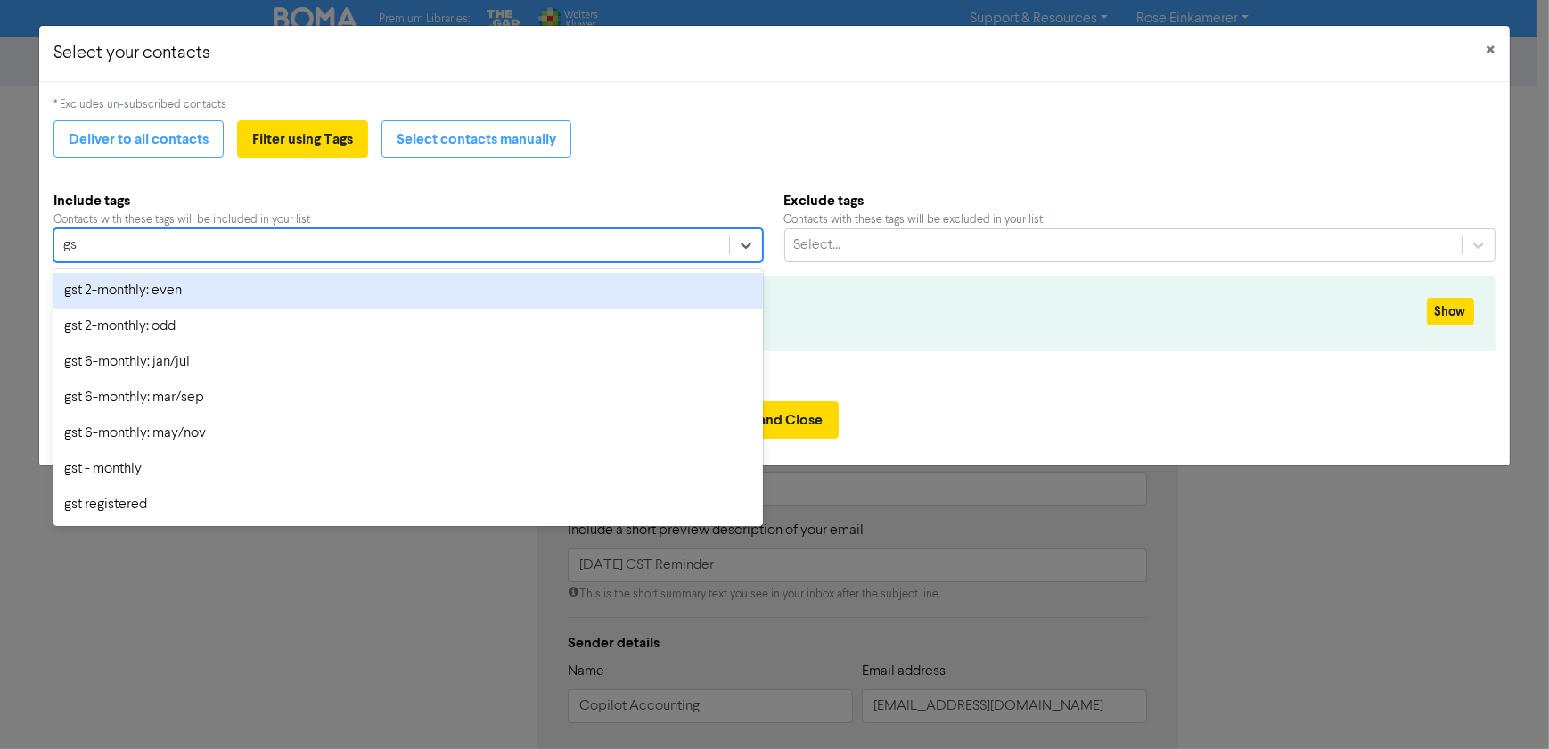
type input "gst"
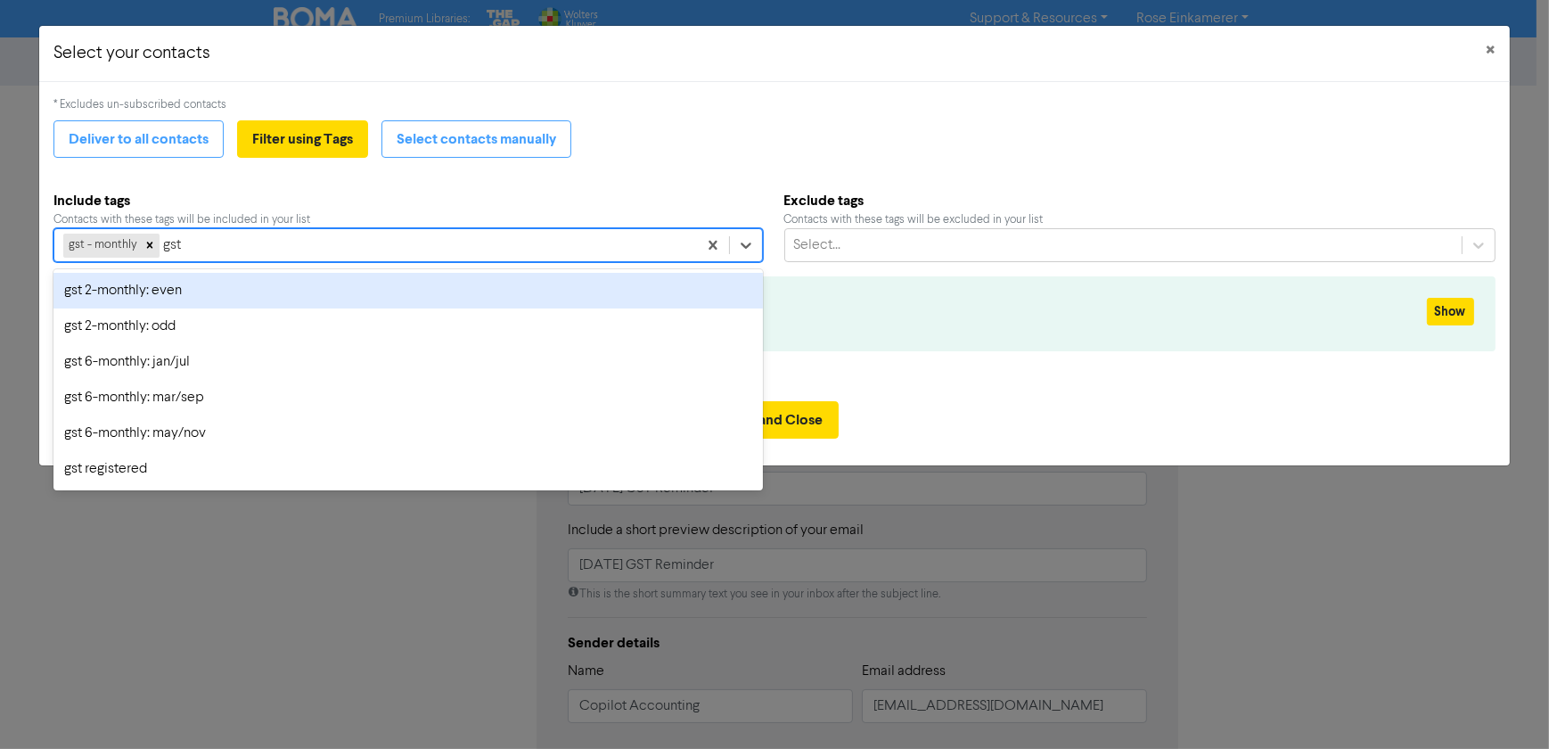
click at [204, 294] on div "gst 2-monthly: even" at bounding box center [407, 291] width 709 height 36
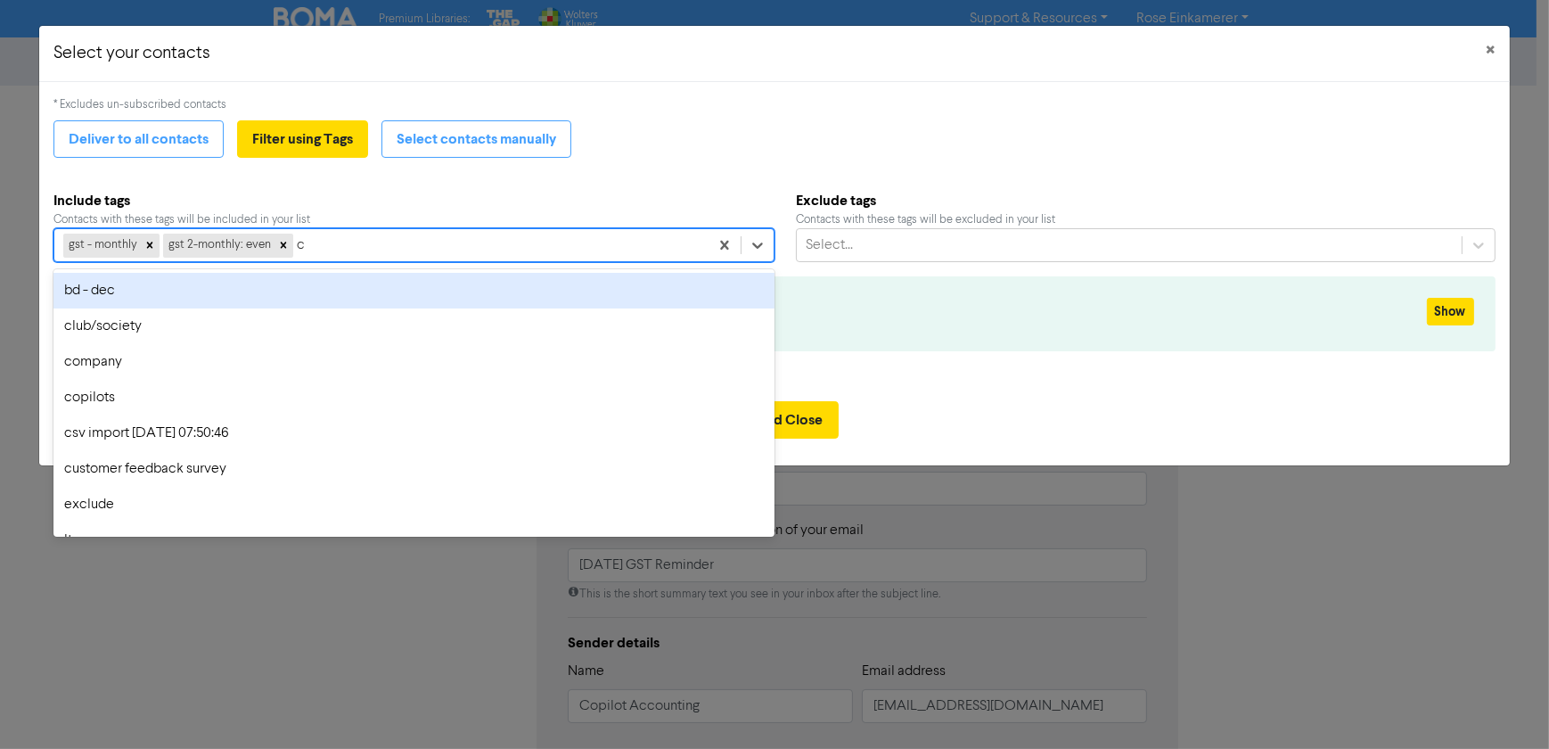
type input "co"
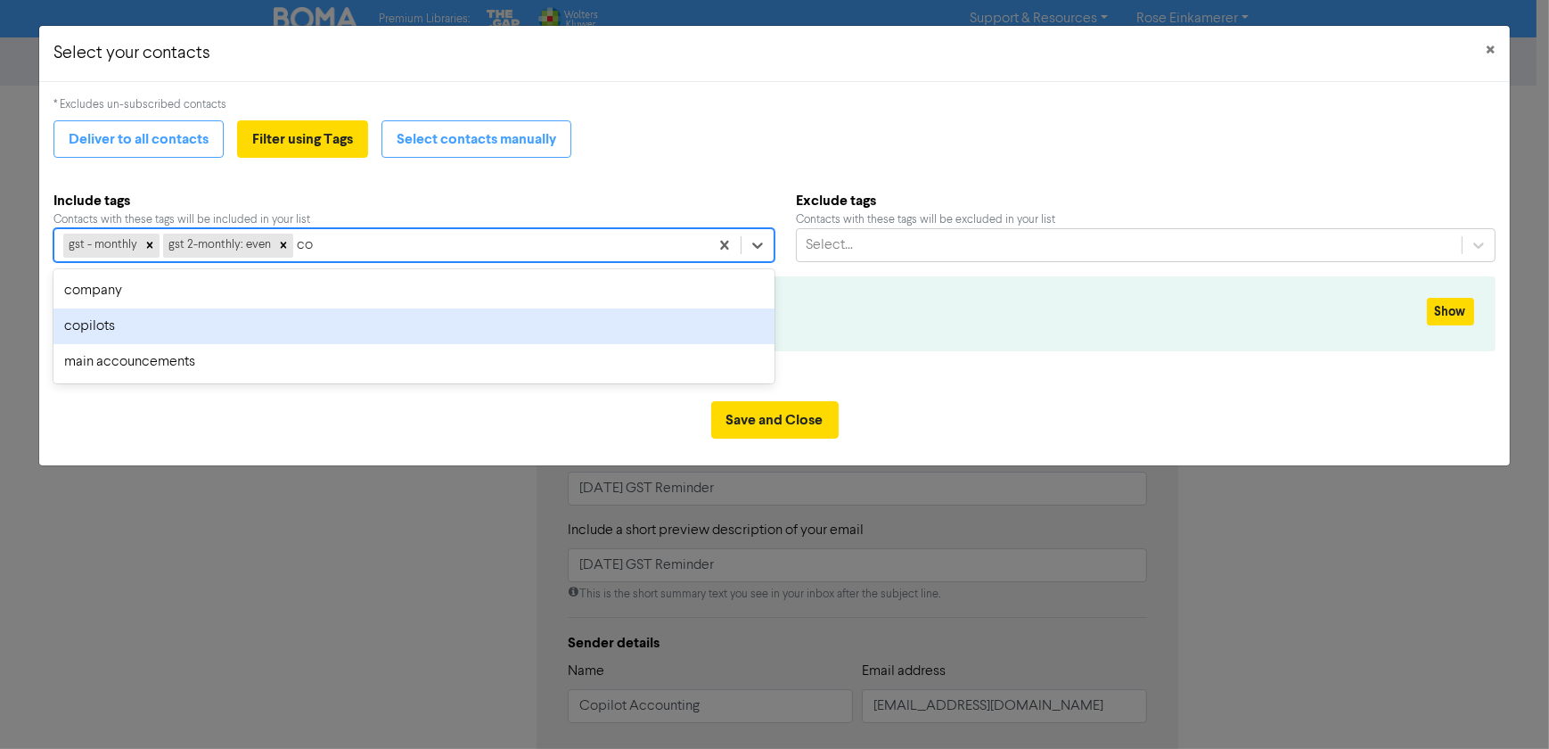
click at [300, 318] on div "copilots" at bounding box center [413, 326] width 721 height 36
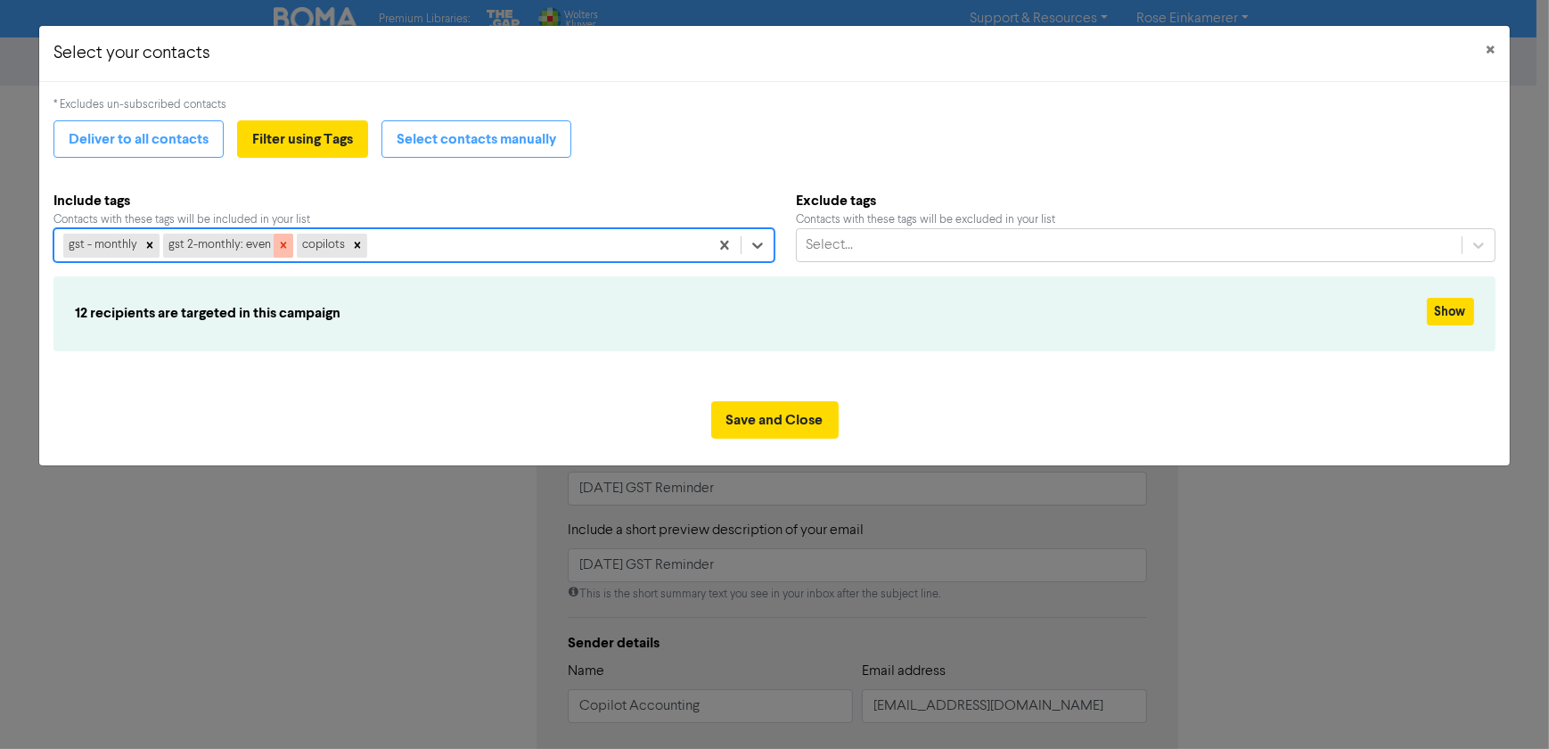
click at [282, 245] on icon at bounding box center [284, 245] width 6 height 6
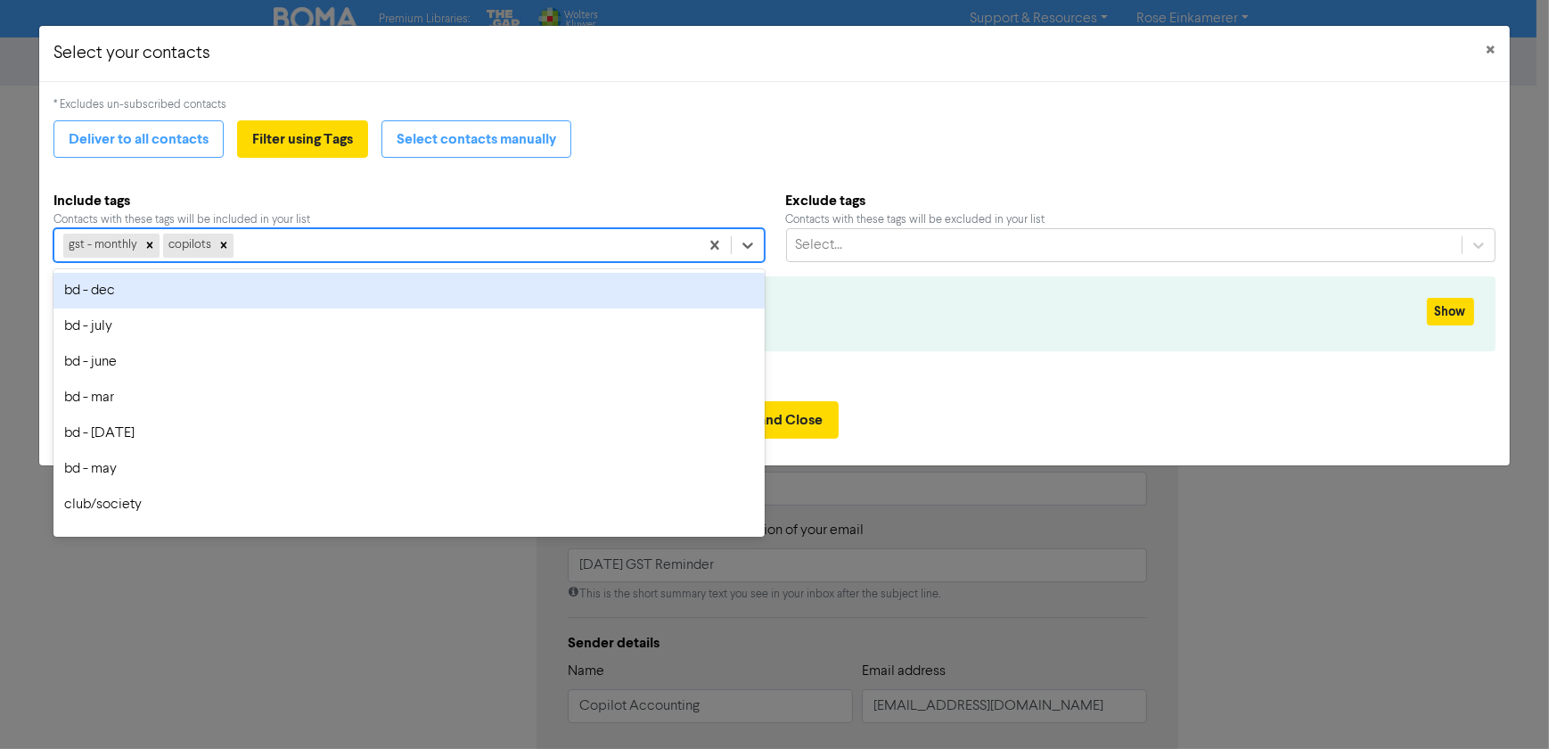
click at [285, 241] on div "gst - monthly copilots" at bounding box center [376, 245] width 644 height 32
type input "gst"
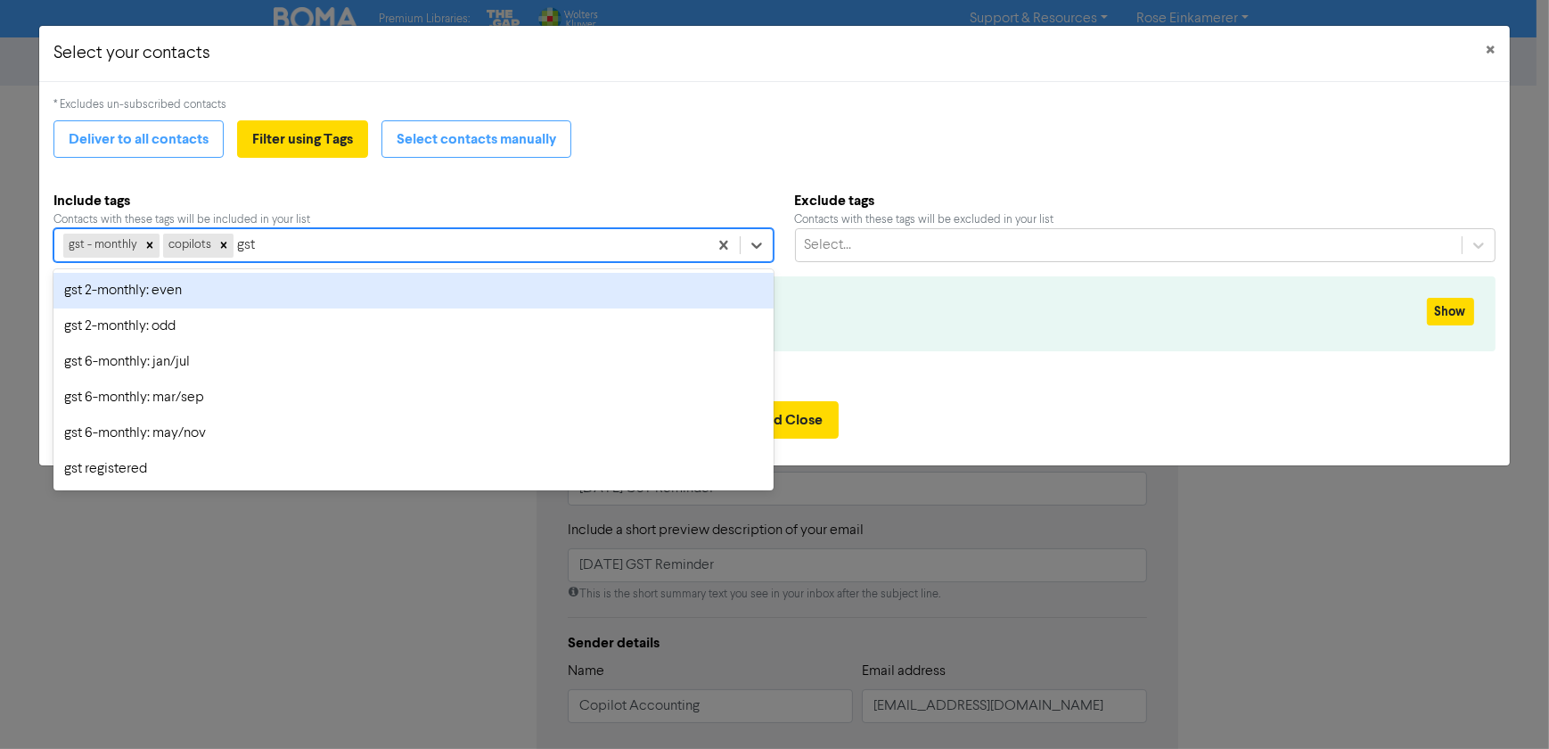
click at [263, 288] on div "gst 2-monthly: even" at bounding box center [412, 291] width 719 height 36
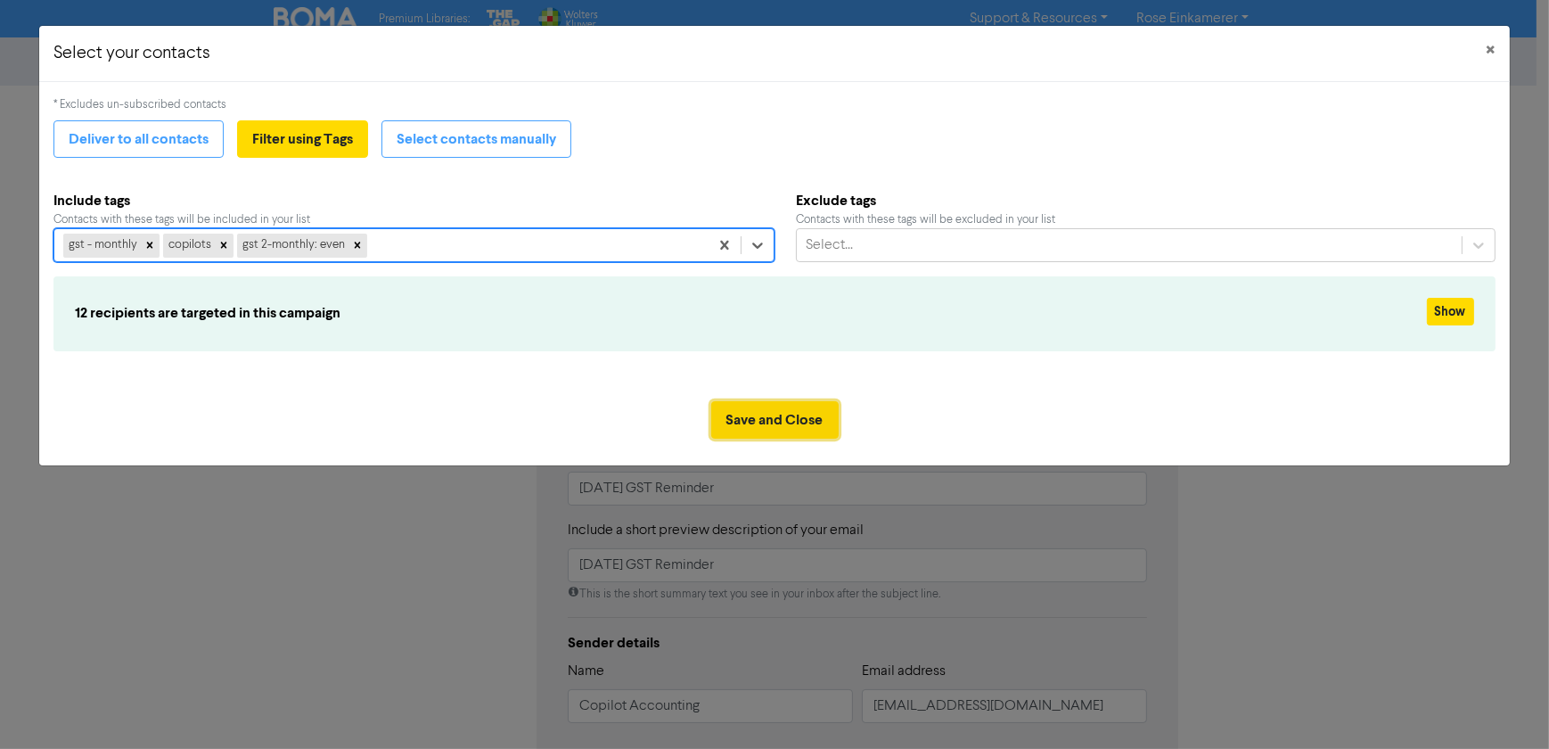
click at [778, 421] on button "Save and Close" at bounding box center [774, 419] width 127 height 37
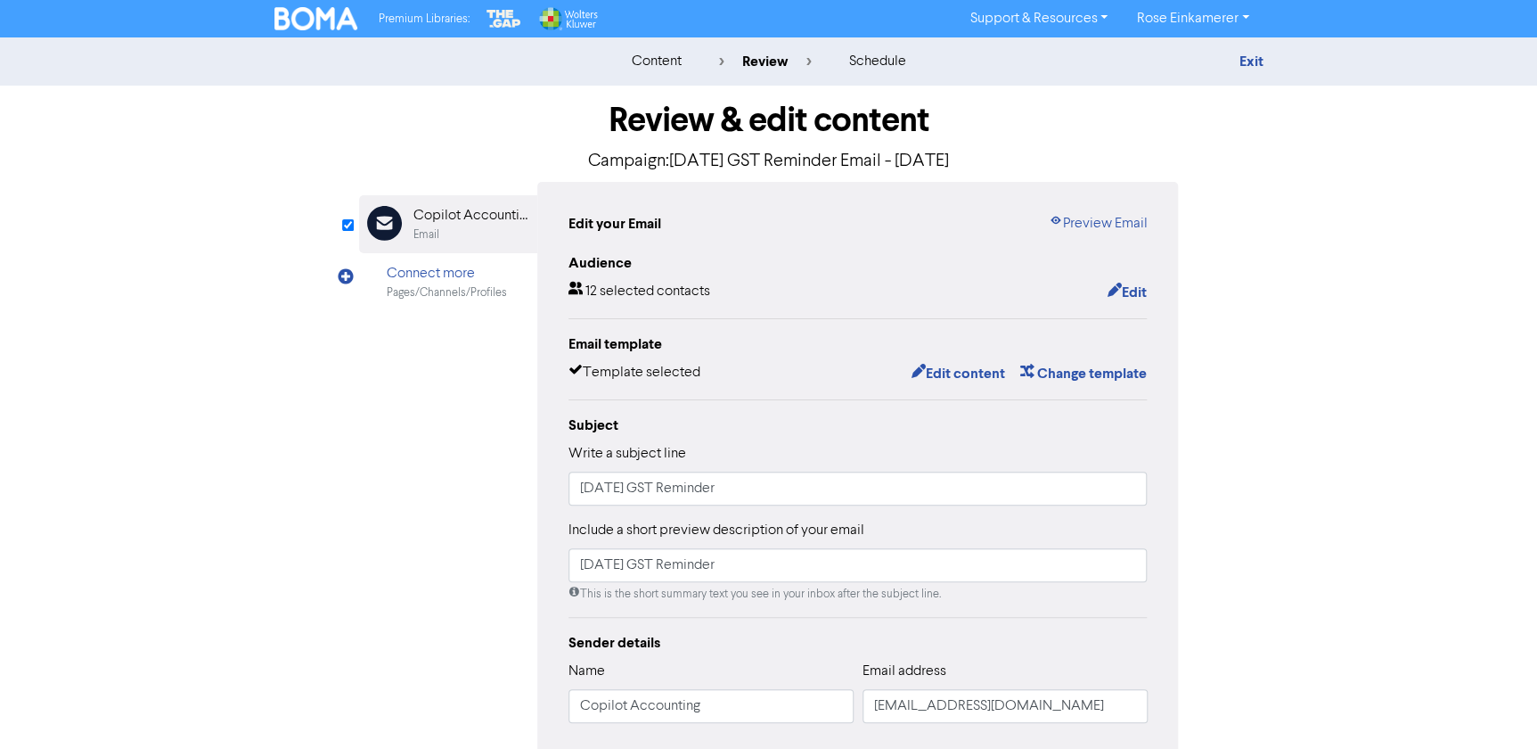
drag, startPoint x: 936, startPoint y: 367, endPoint x: 935, endPoint y: 446, distance: 78.4
click at [935, 446] on div "Write a subject line August 2025 GST Reminder" at bounding box center [858, 474] width 579 height 62
click at [959, 374] on button "Edit content" at bounding box center [957, 373] width 95 height 23
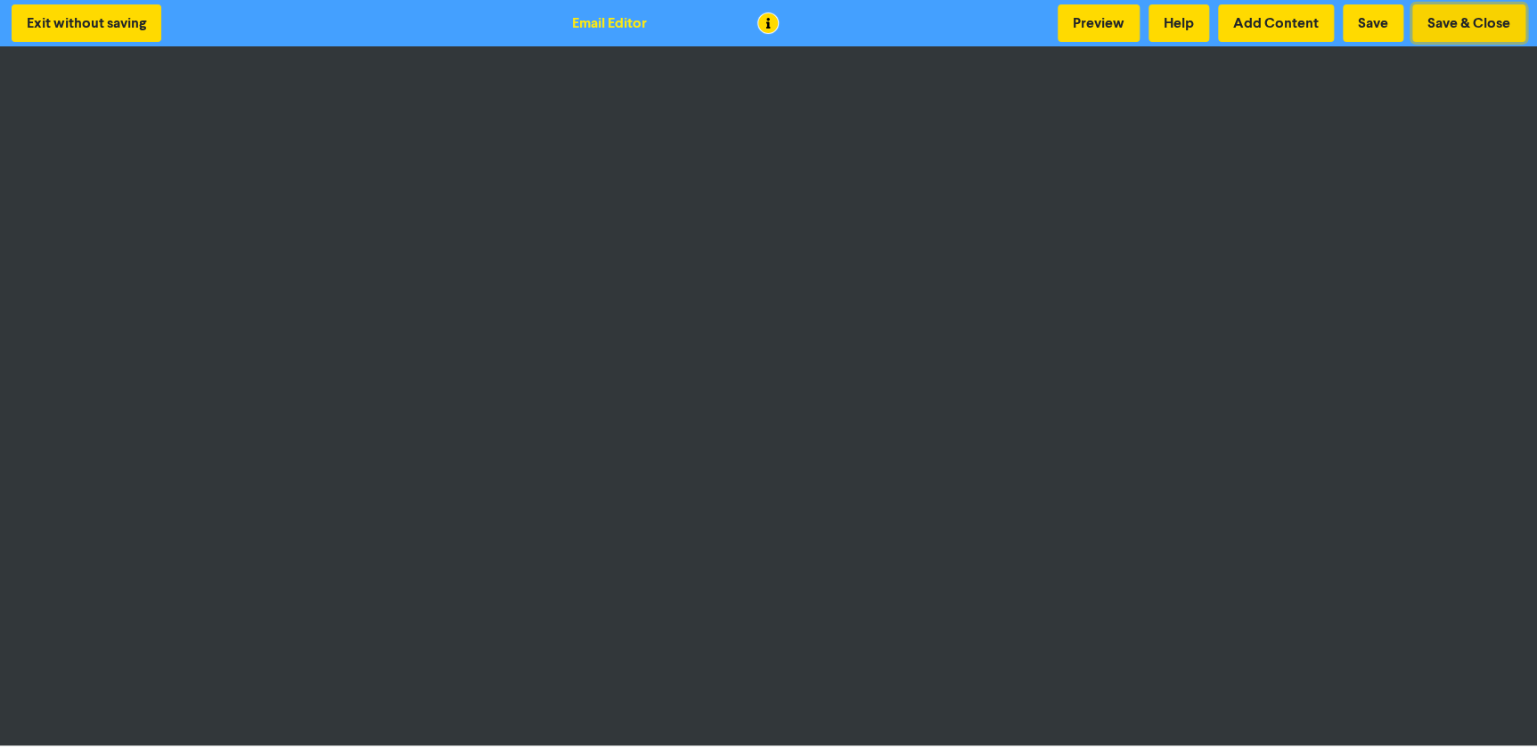
click at [1444, 22] on button "Save & Close" at bounding box center [1469, 22] width 113 height 37
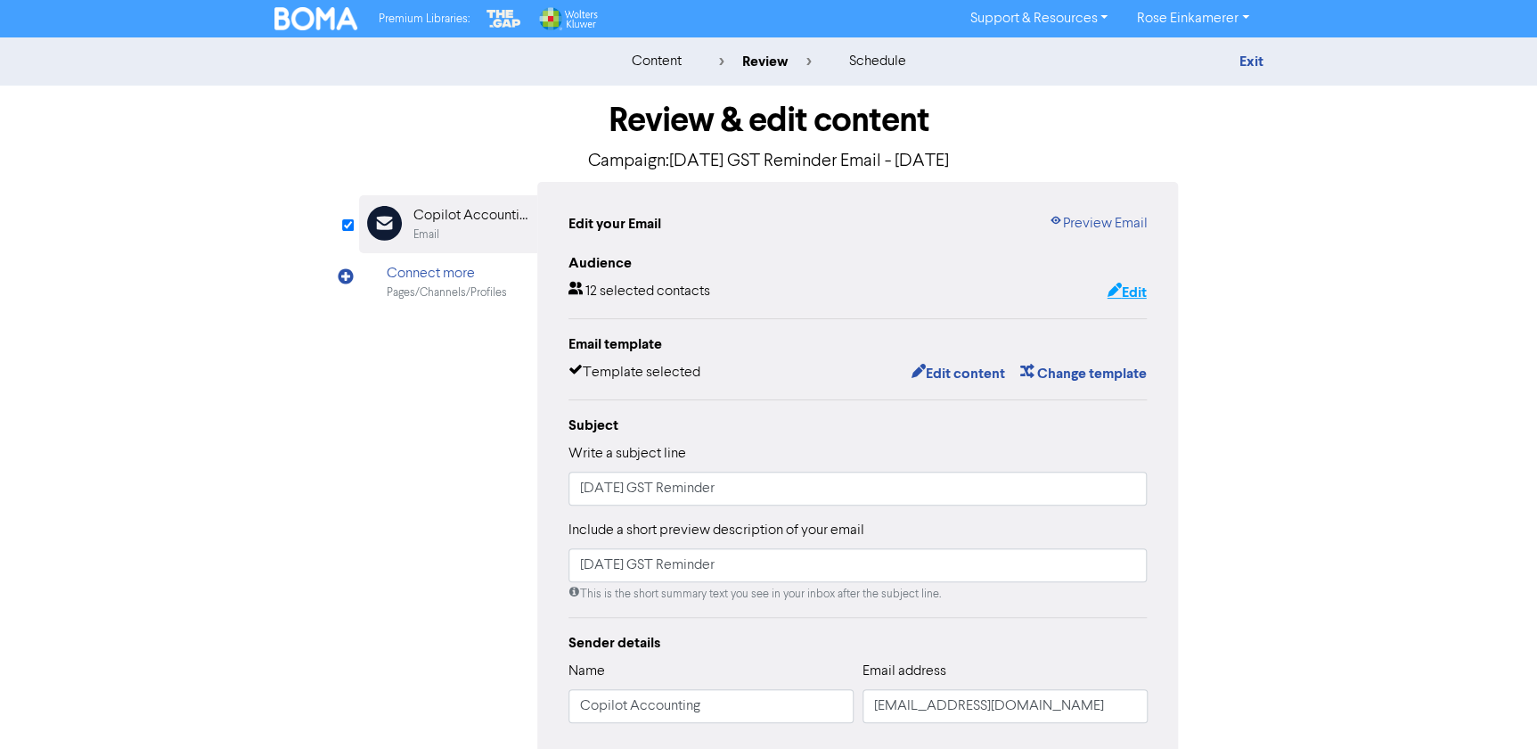
click at [1136, 289] on button "Edit" at bounding box center [1126, 292] width 41 height 23
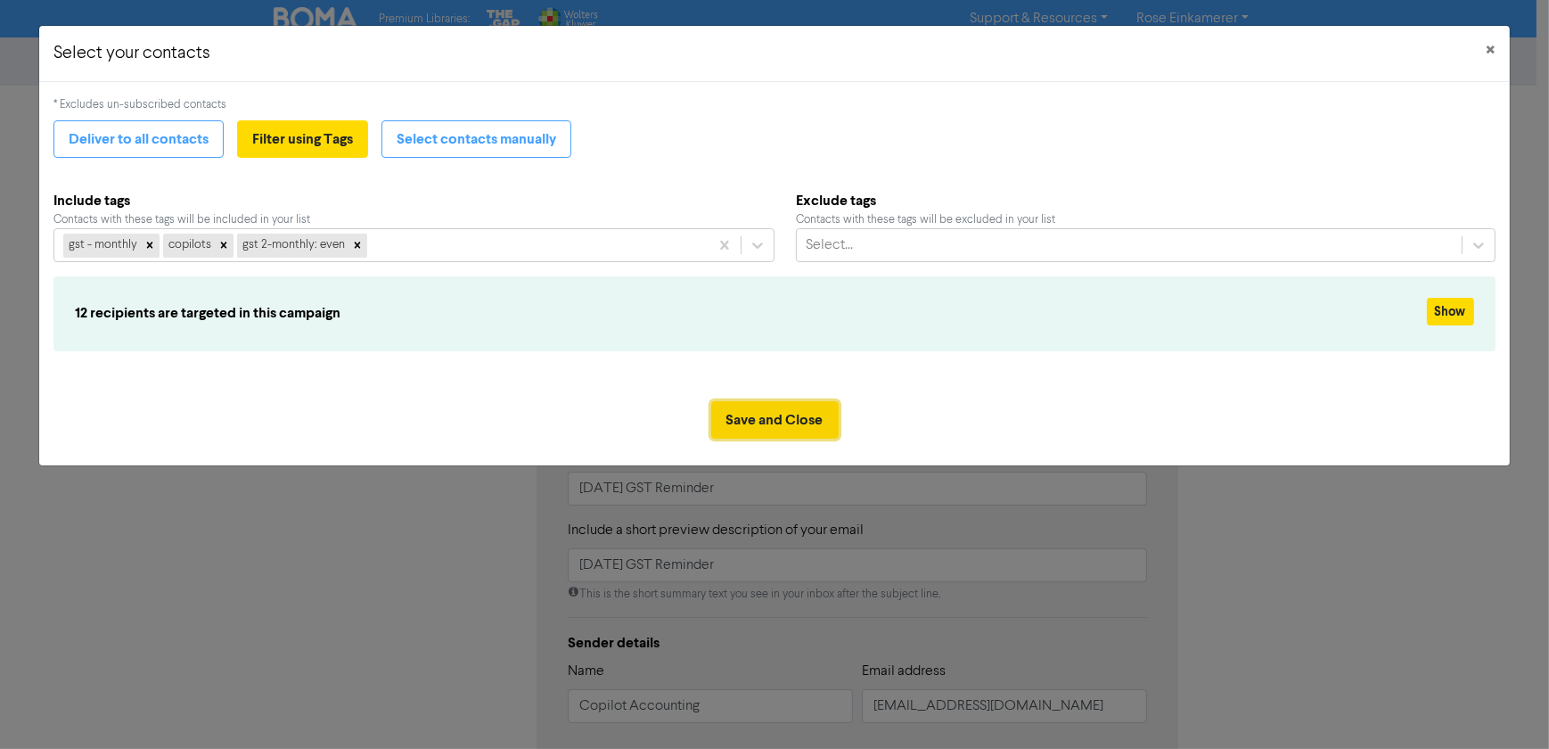
click at [749, 435] on button "Save and Close" at bounding box center [774, 419] width 127 height 37
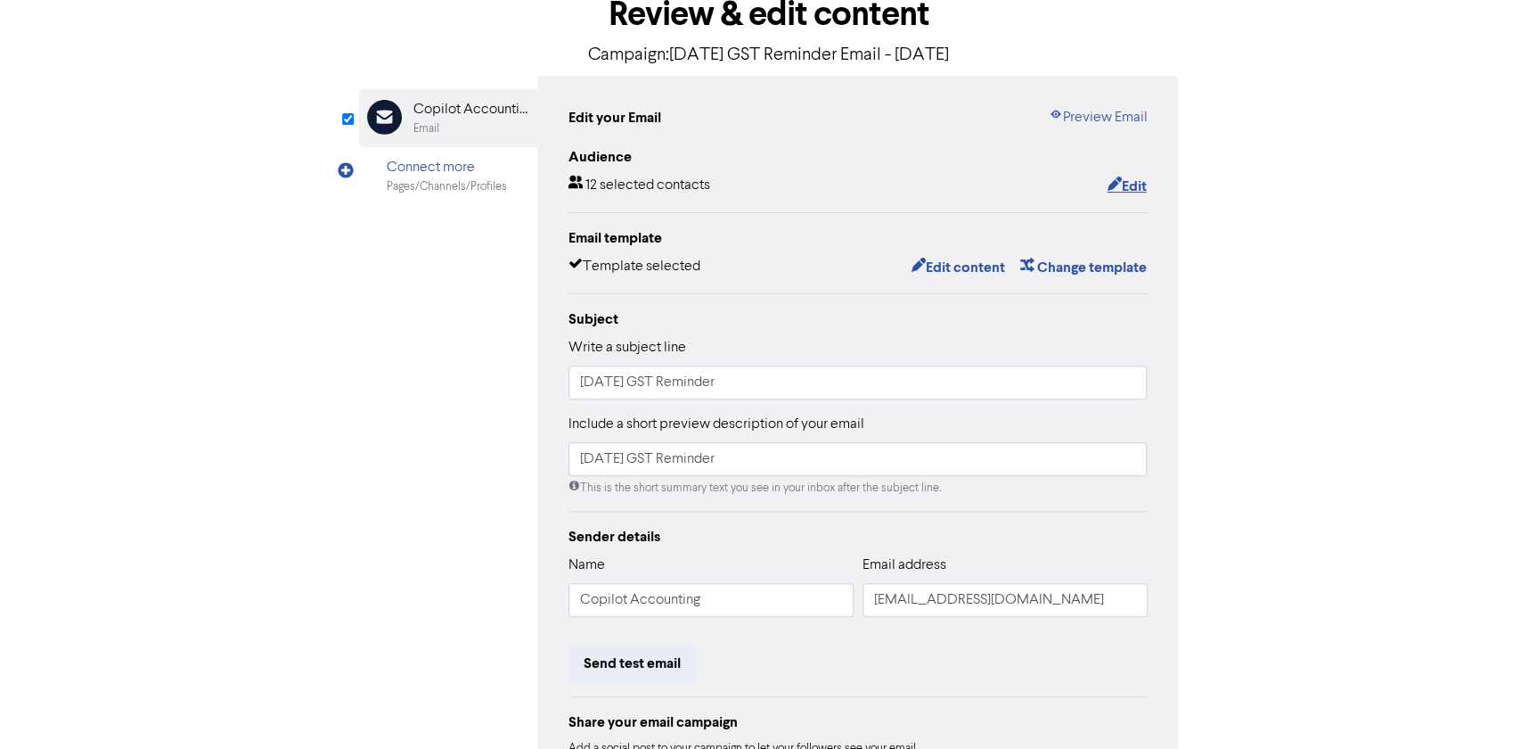
scroll to position [269, 0]
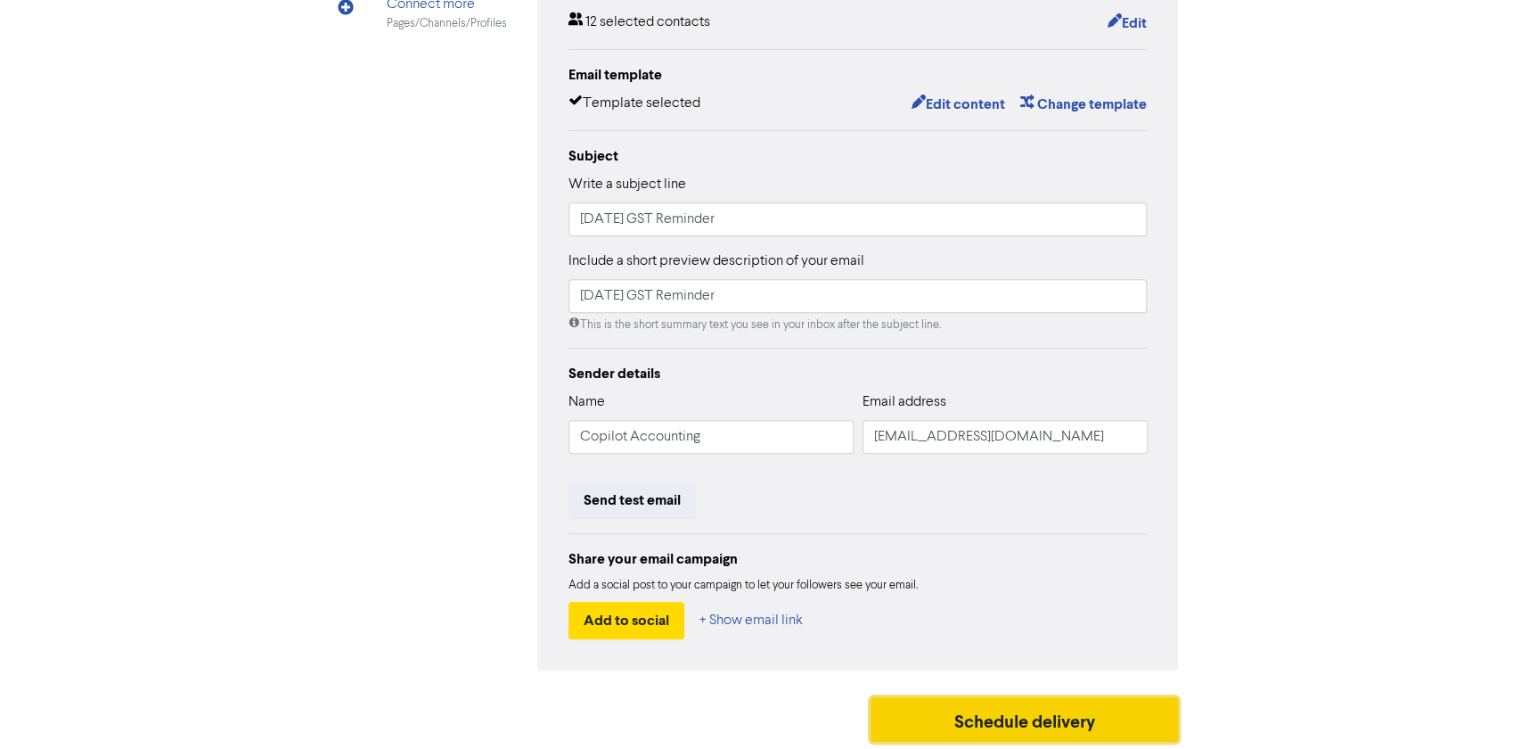
click at [1036, 728] on button "Schedule delivery" at bounding box center [1025, 719] width 308 height 45
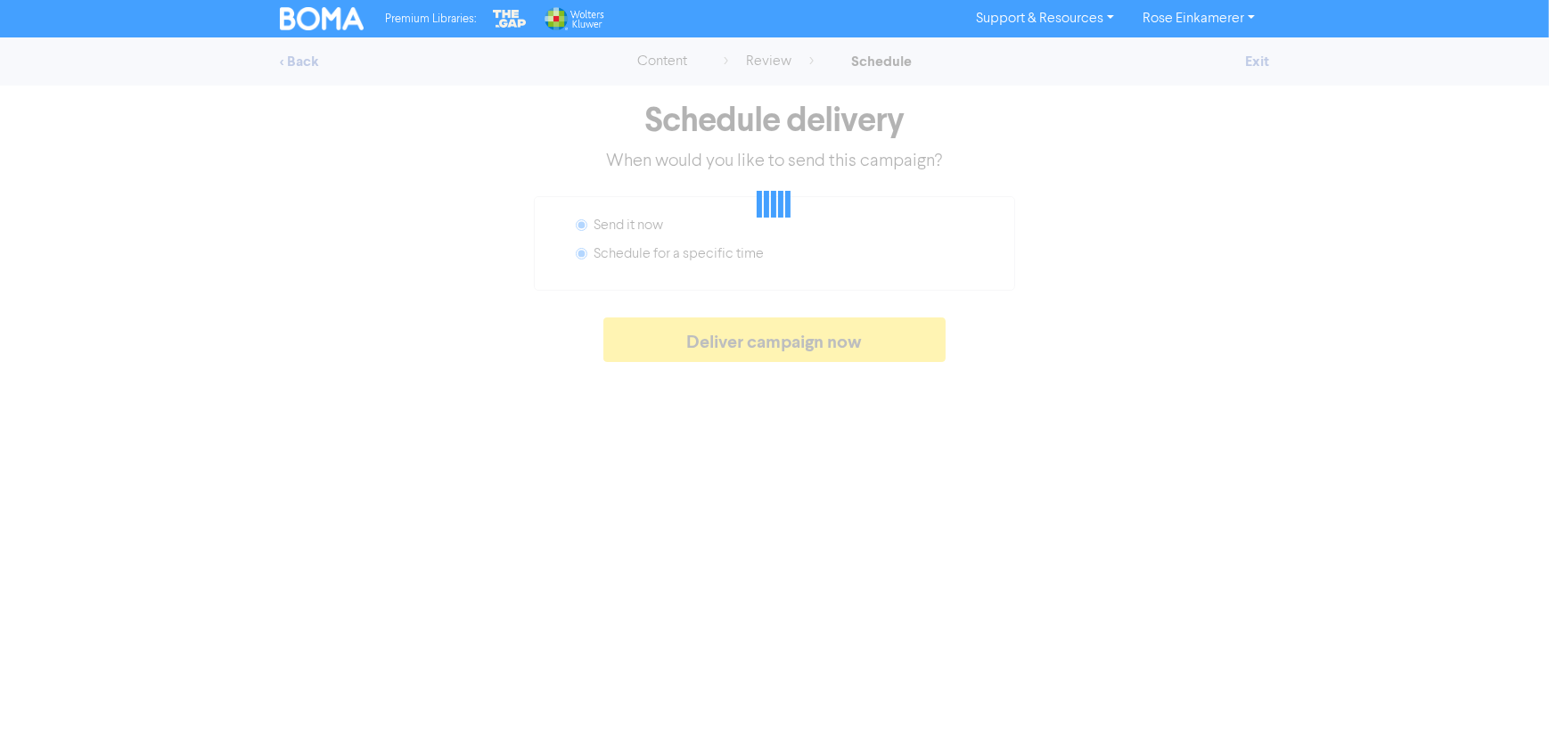
radio input "false"
radio input "true"
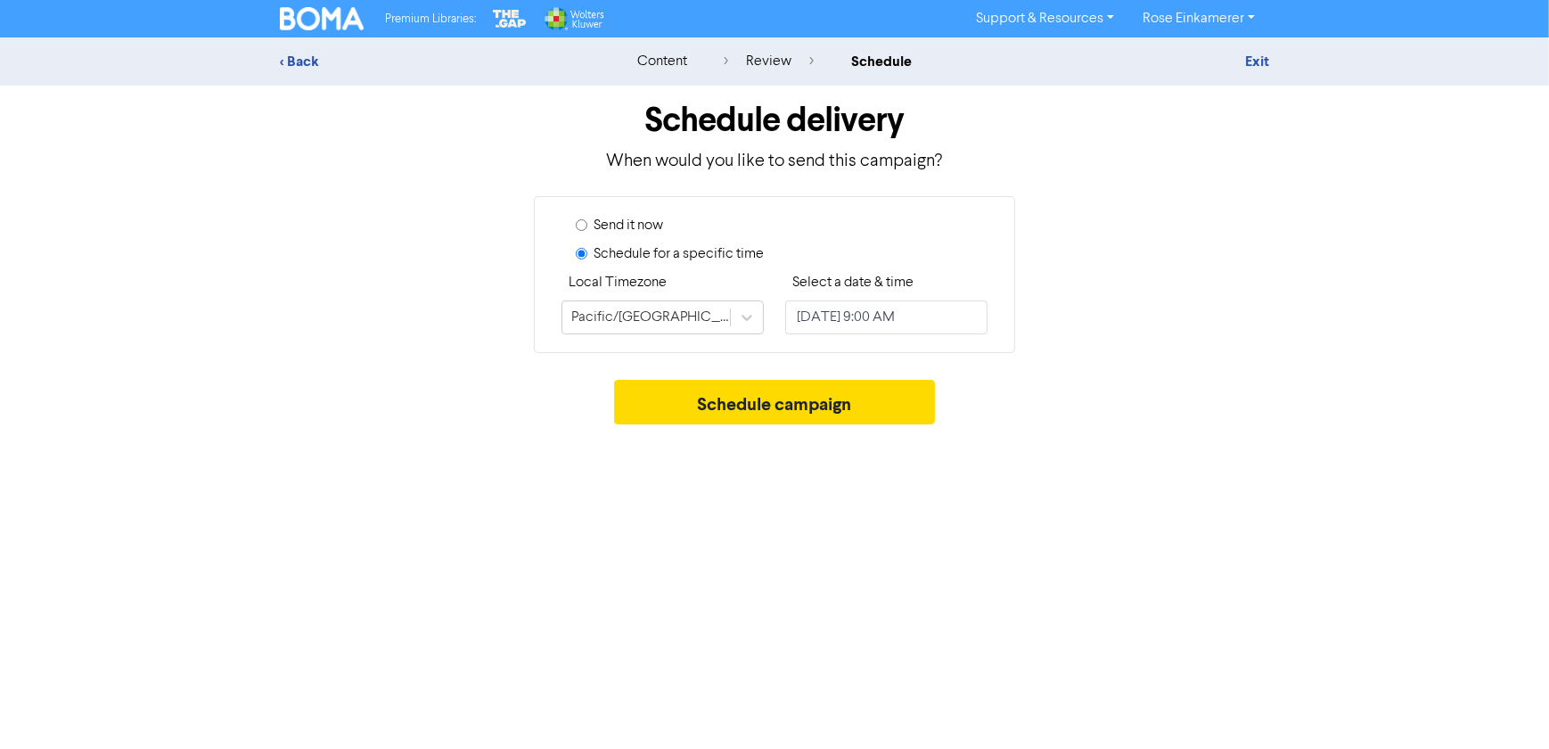
click at [622, 225] on label "Send it now" at bounding box center [629, 225] width 70 height 21
click at [587, 225] on input "Send it now" at bounding box center [582, 225] width 12 height 12
radio input "true"
radio input "false"
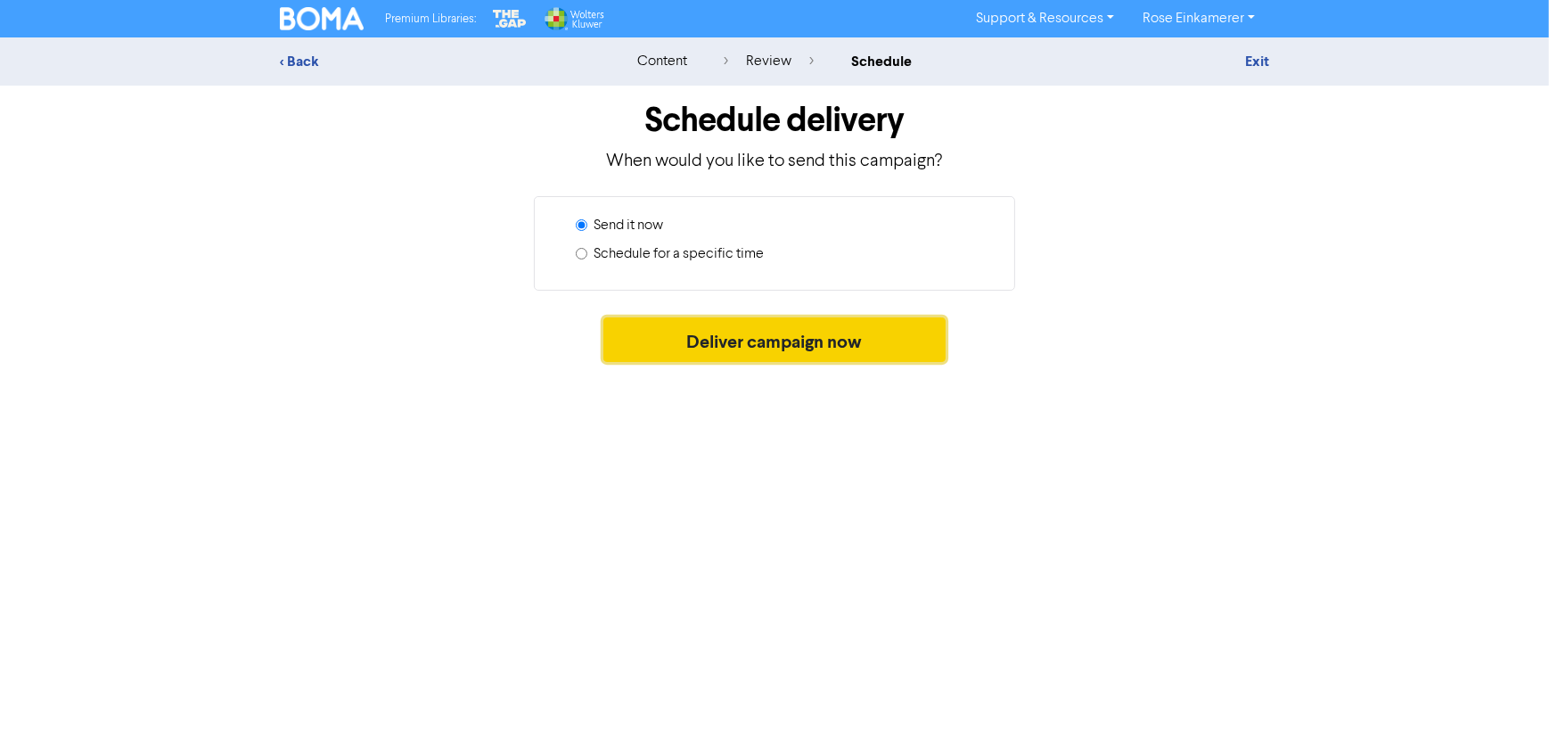
click at [749, 346] on button "Deliver campaign now" at bounding box center [774, 339] width 343 height 45
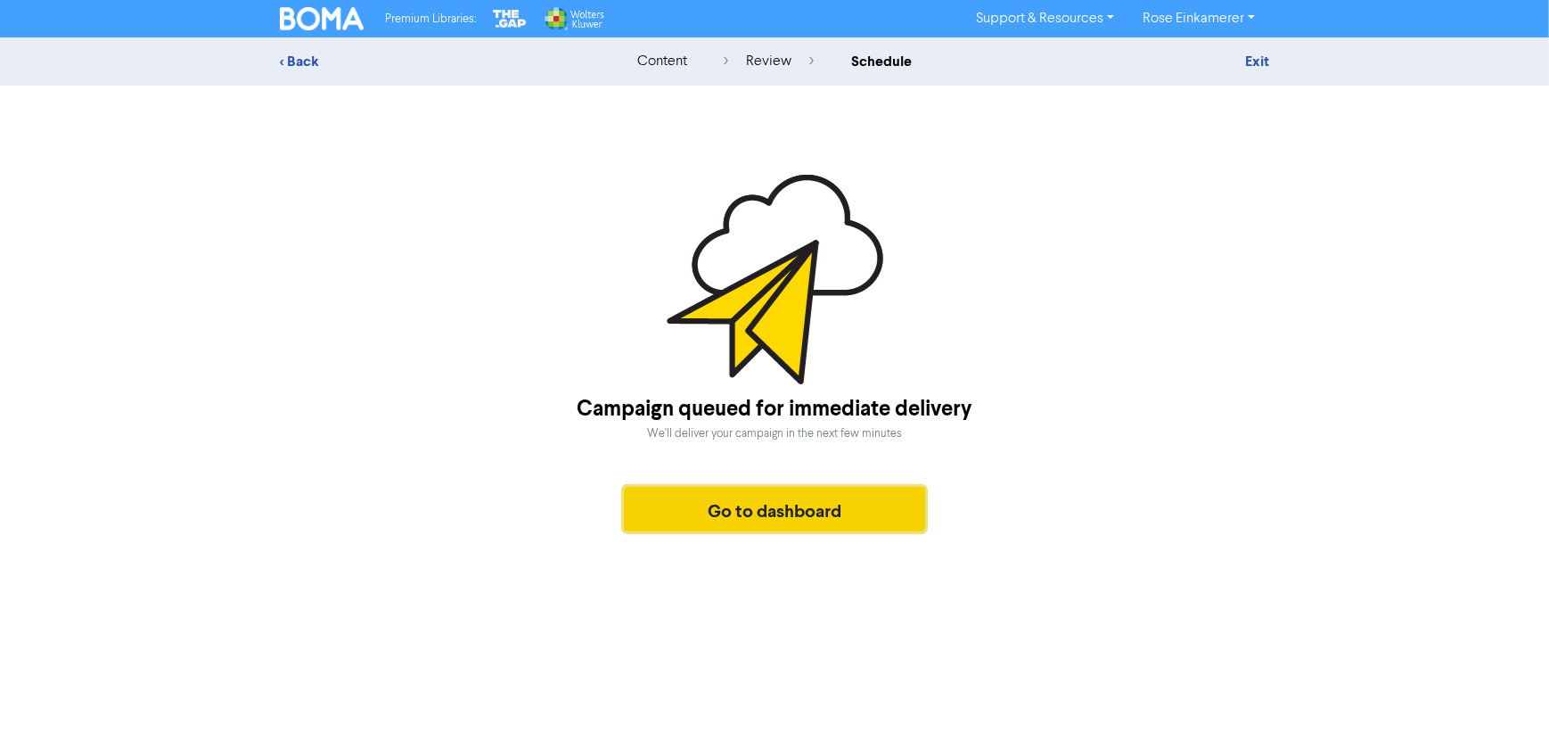
click at [881, 500] on button "Go to dashboard" at bounding box center [774, 509] width 301 height 45
